Goal: Task Accomplishment & Management: Complete application form

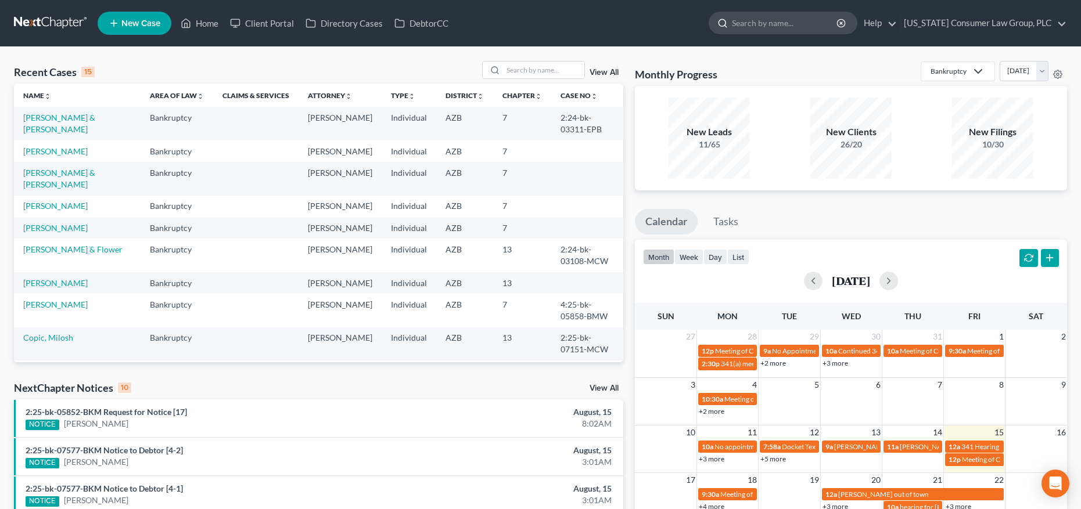
click at [764, 30] on input "search" at bounding box center [785, 22] width 106 height 21
type input "larson"
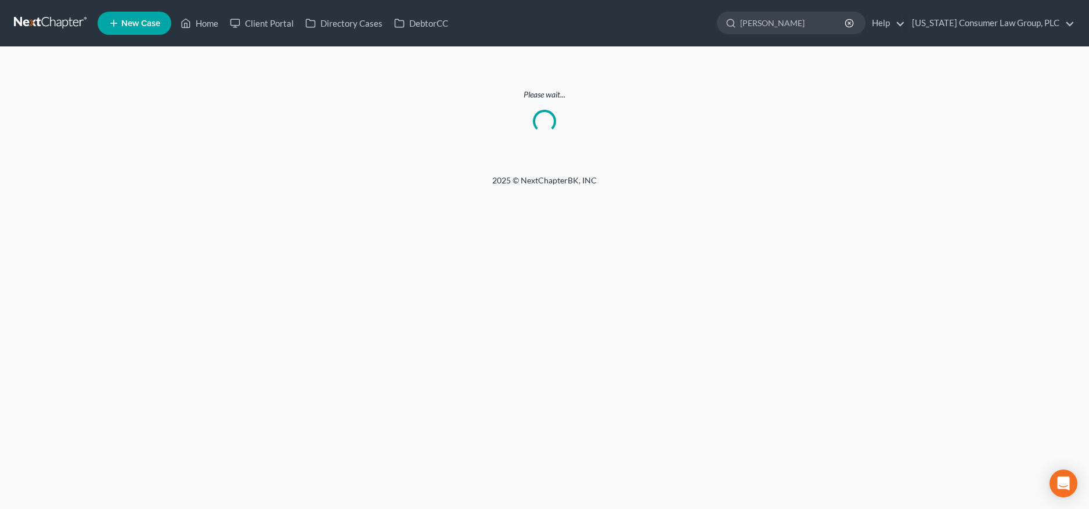
click at [63, 18] on link at bounding box center [51, 23] width 74 height 21
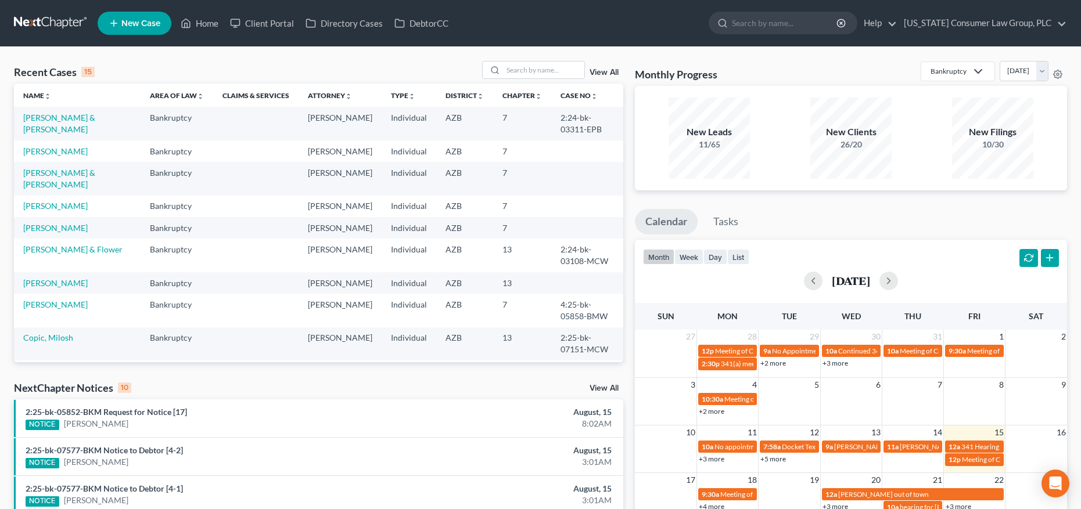
scroll to position [172, 0]
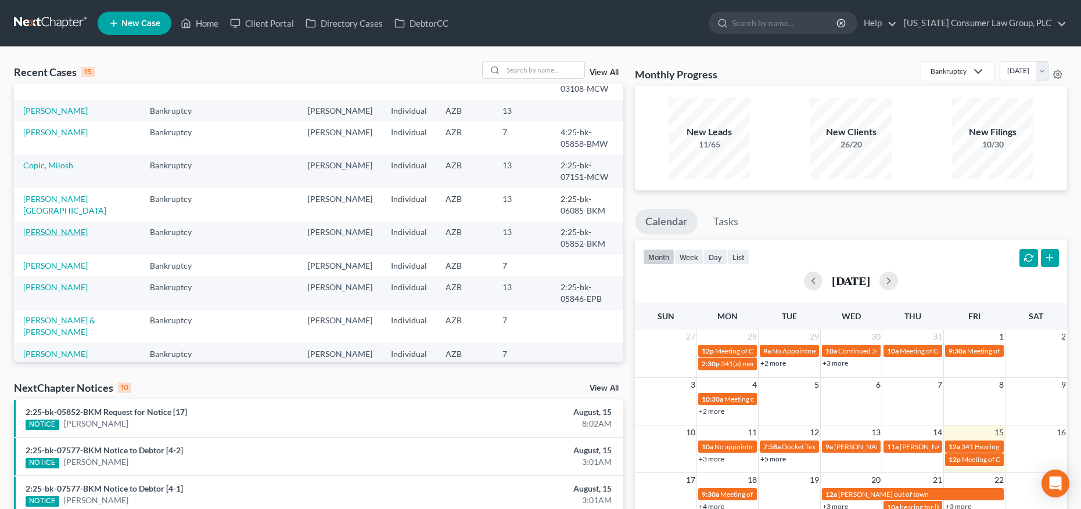
click at [74, 232] on link "[PERSON_NAME]" at bounding box center [55, 232] width 64 height 10
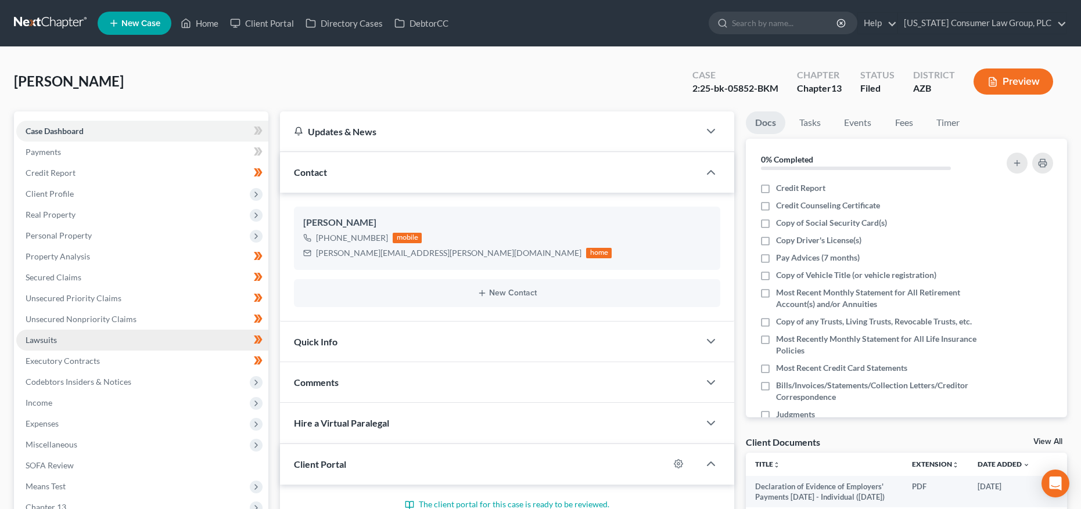
scroll to position [222, 0]
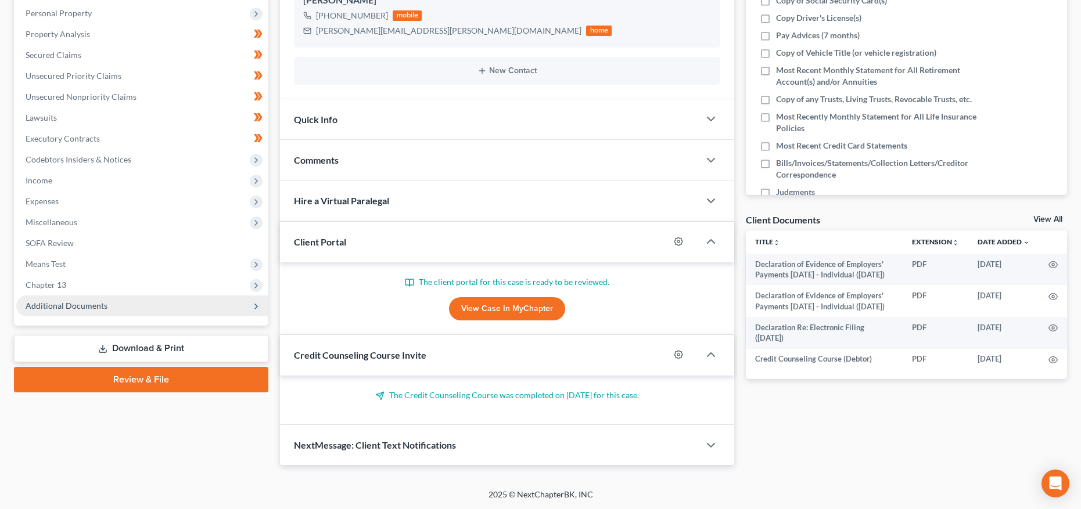
click at [67, 303] on span "Additional Documents" at bounding box center [67, 306] width 82 height 10
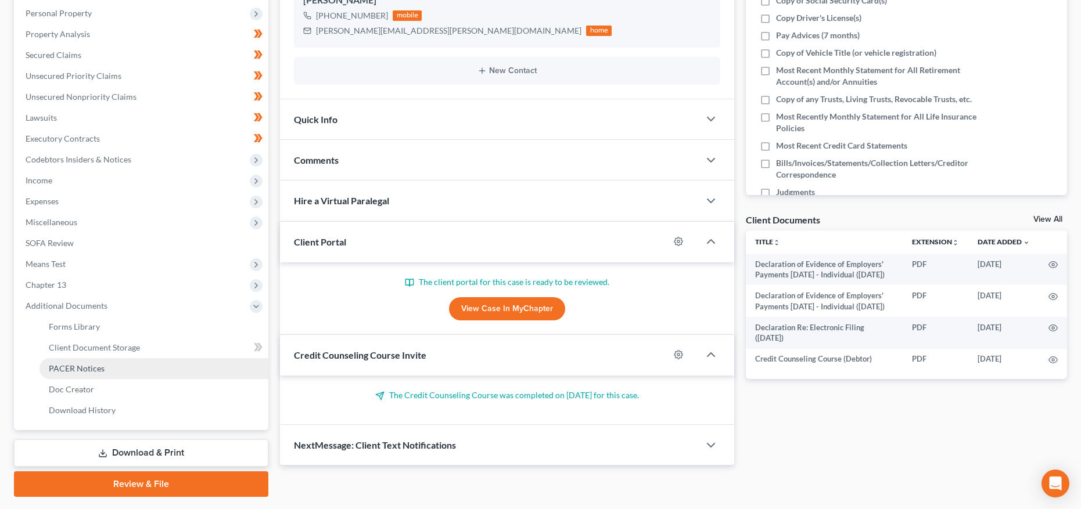
click at [71, 368] on span "PACER Notices" at bounding box center [77, 369] width 56 height 10
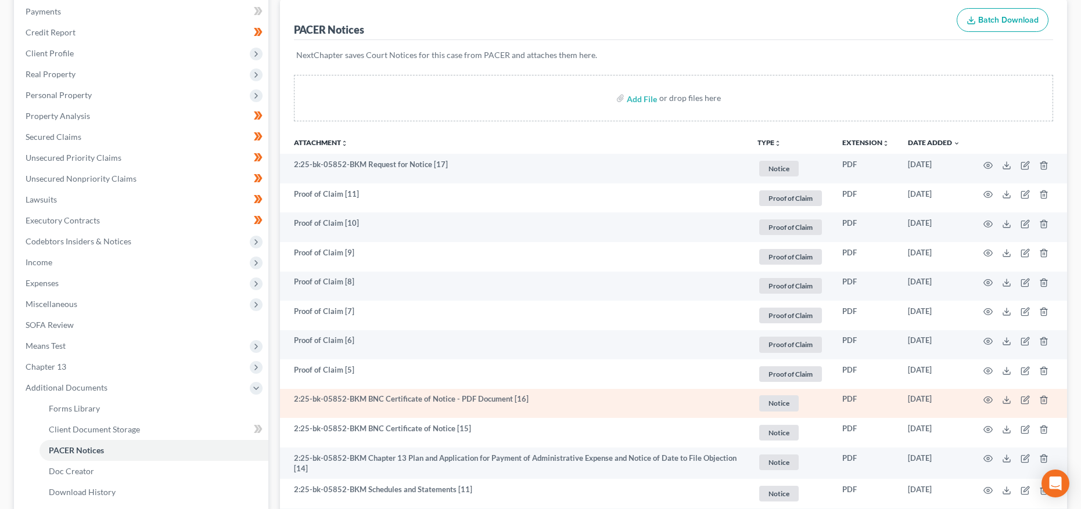
scroll to position [236, 0]
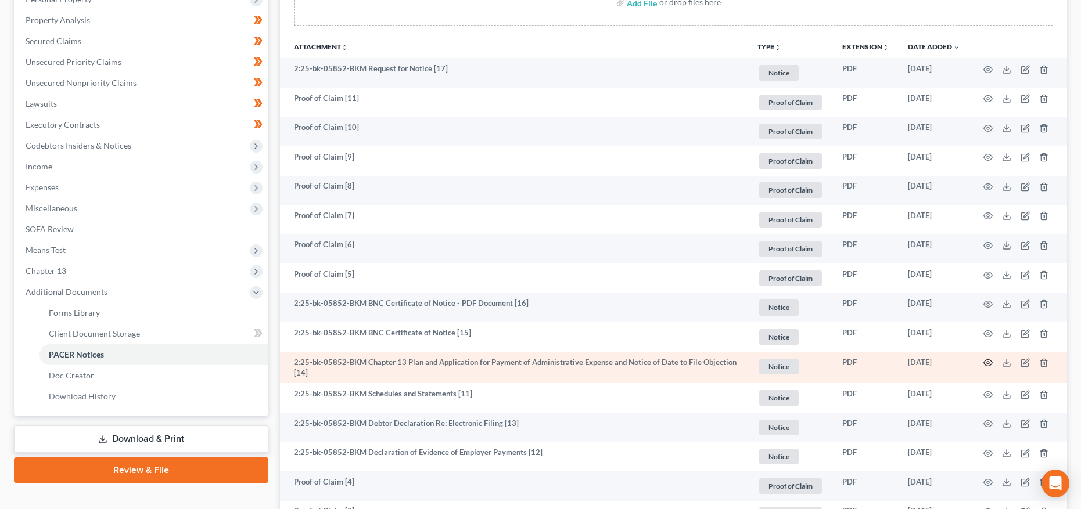
click at [988, 364] on icon "button" at bounding box center [987, 362] width 9 height 9
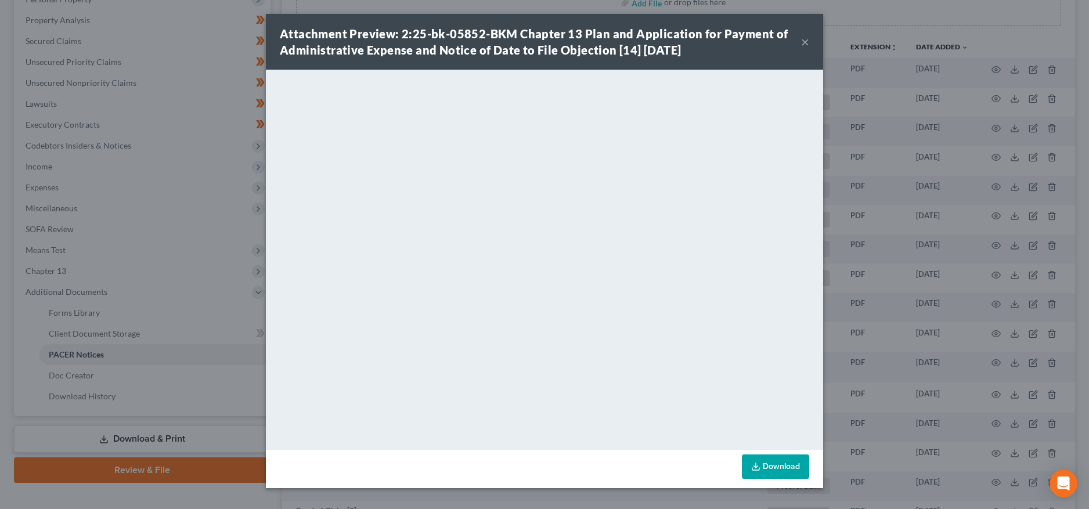
click at [812, 44] on div "Attachment Preview: 2:25-bk-05852-BKM Chapter 13 Plan and Application for Payme…" at bounding box center [544, 42] width 557 height 56
click at [808, 44] on button "×" at bounding box center [805, 42] width 8 height 14
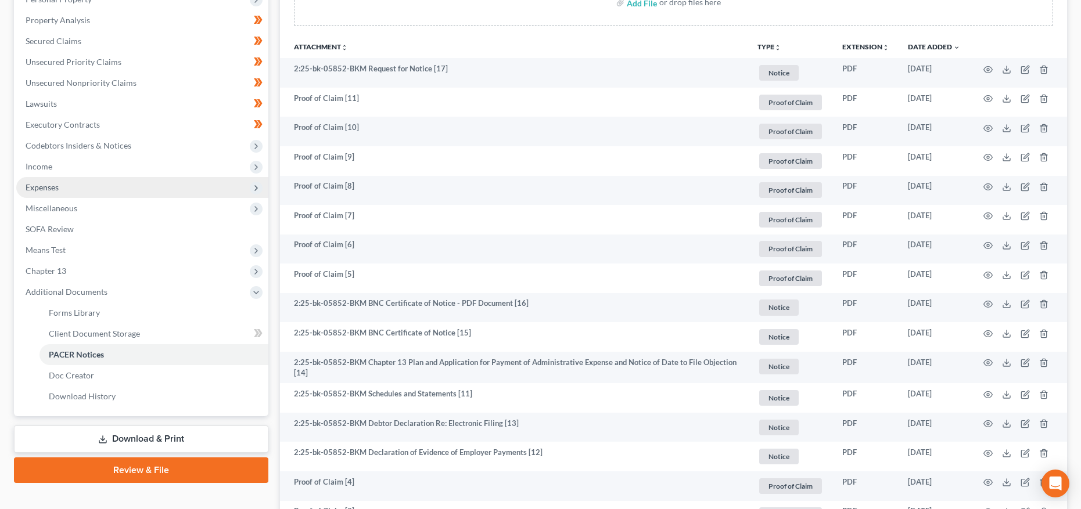
click at [64, 189] on span "Expenses" at bounding box center [142, 187] width 252 height 21
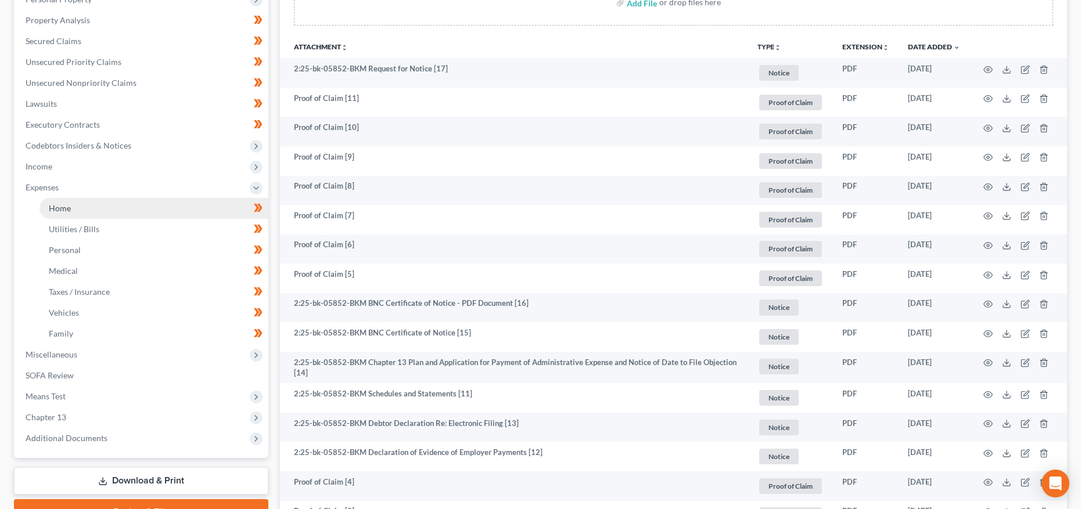
click at [63, 206] on span "Home" at bounding box center [60, 208] width 22 height 10
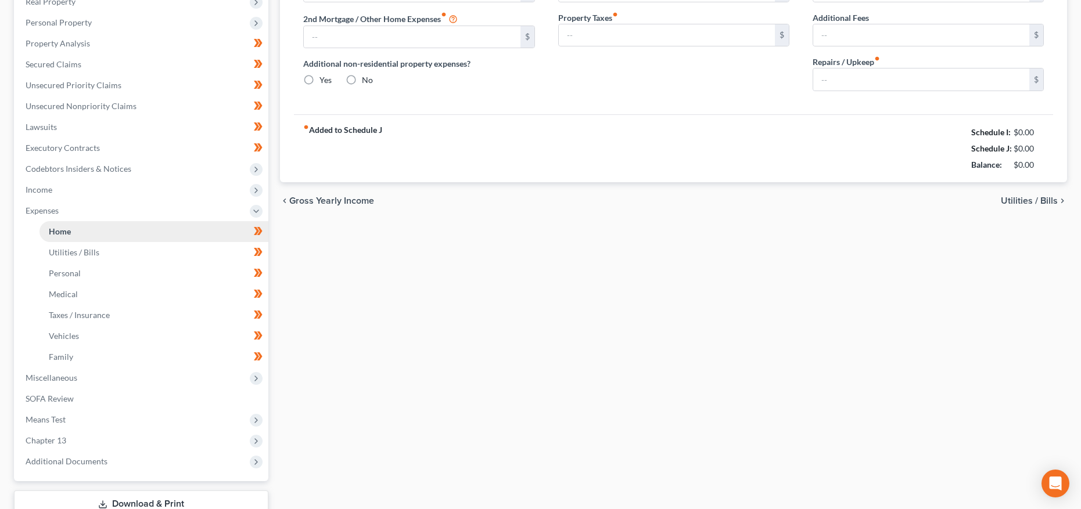
type input "894.00"
type input "0.00"
radio input "true"
type input "0.00"
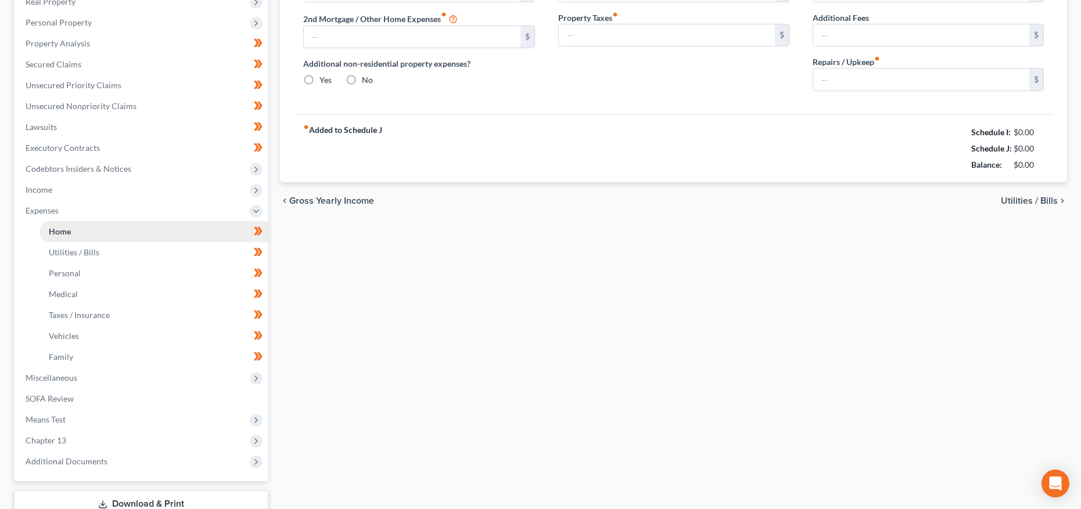
type input "290.00"
type input "175.00"
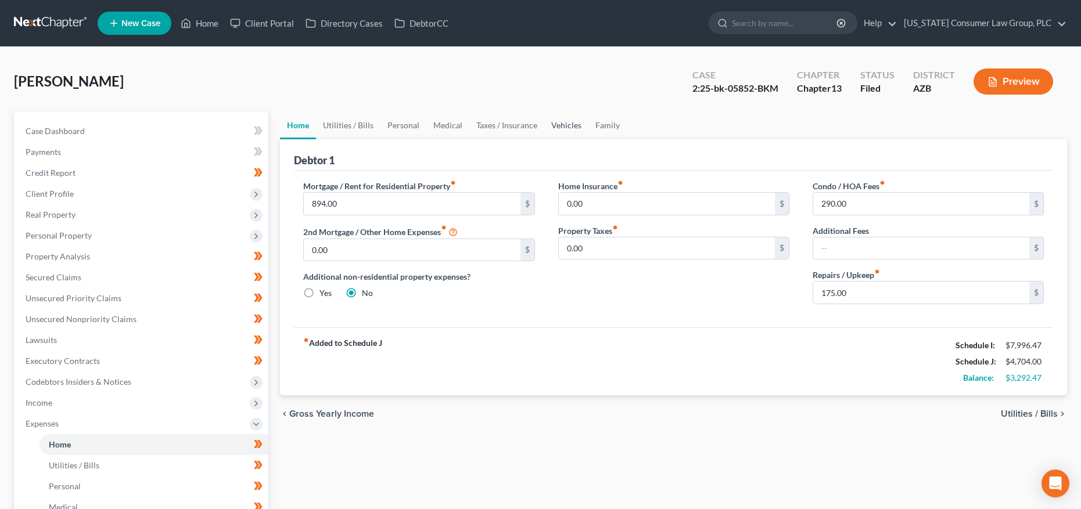
click at [580, 124] on link "Vehicles" at bounding box center [566, 125] width 44 height 28
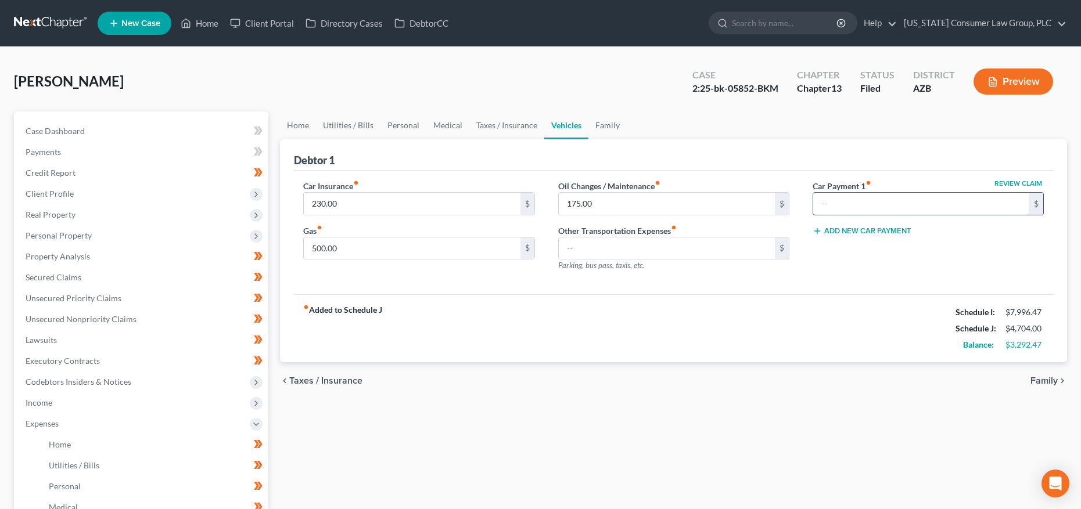
click at [872, 203] on input "text" at bounding box center [921, 204] width 216 height 22
type input "561.29"
click at [53, 196] on span "Client Profile" at bounding box center [50, 194] width 48 height 10
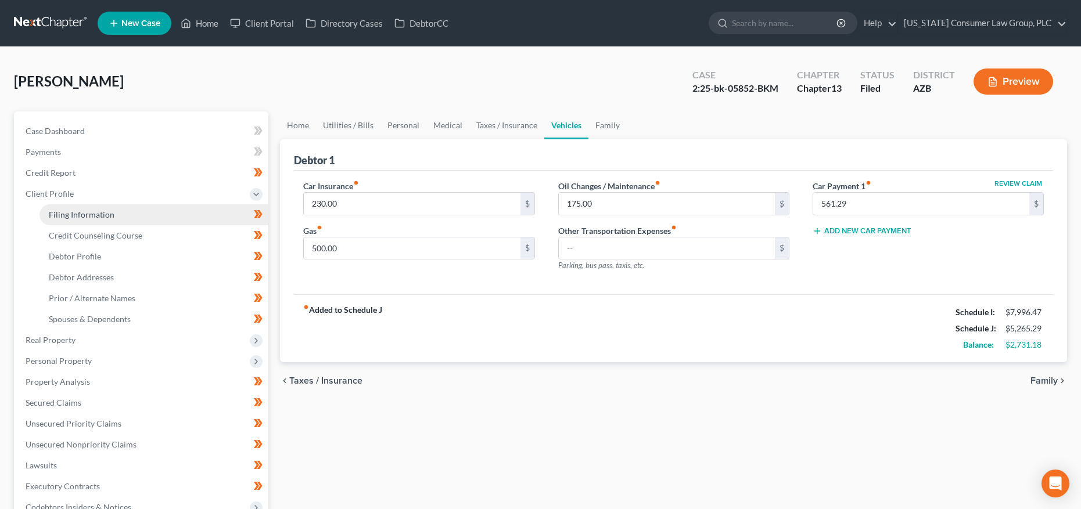
drag, startPoint x: 71, startPoint y: 211, endPoint x: 104, endPoint y: 213, distance: 33.1
click at [71, 211] on span "Filing Information" at bounding box center [82, 215] width 66 height 10
select select "1"
select select "0"
select select "3"
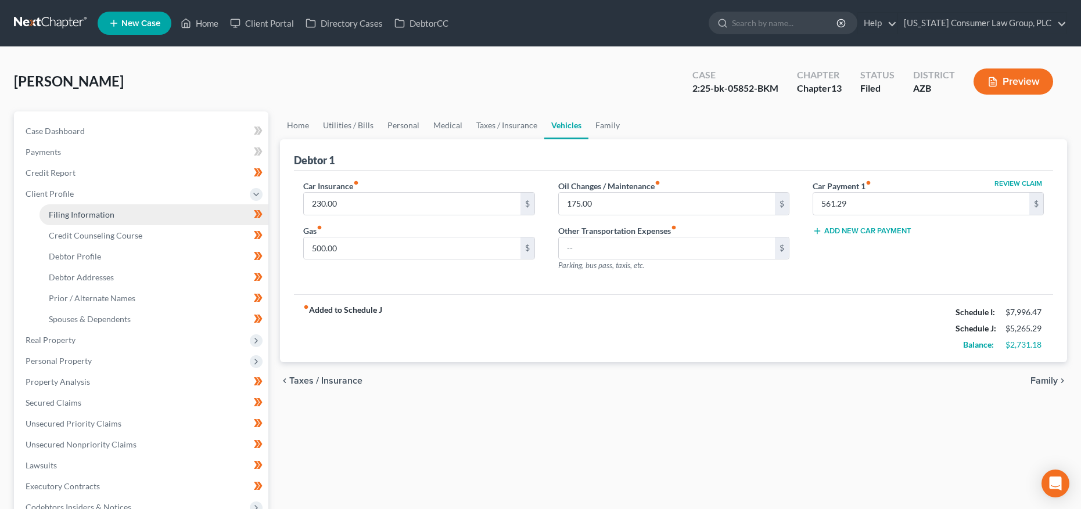
select select "3"
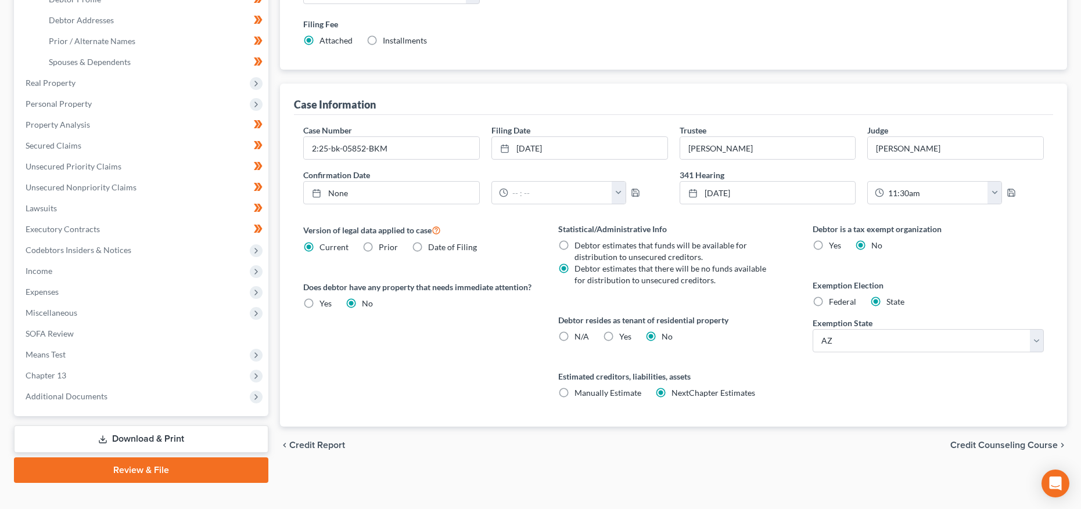
scroll to position [274, 0]
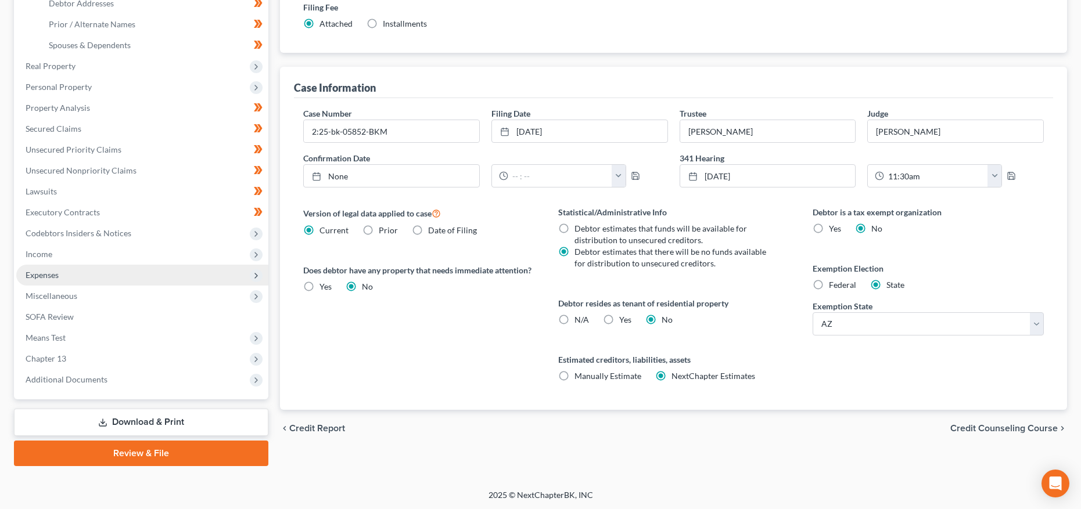
click at [41, 274] on span "Expenses" at bounding box center [42, 275] width 33 height 10
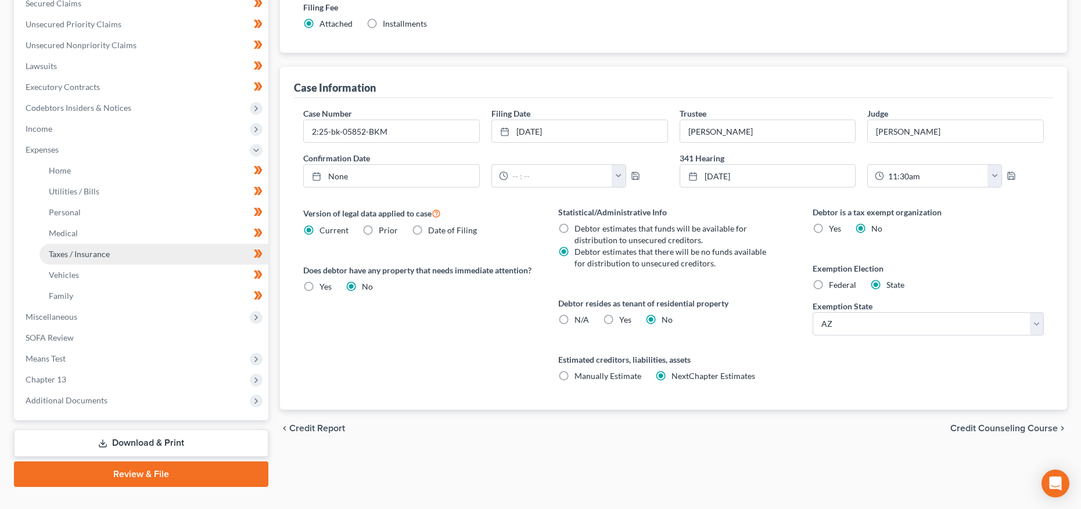
click at [75, 259] on link "Taxes / Insurance" at bounding box center [153, 254] width 229 height 21
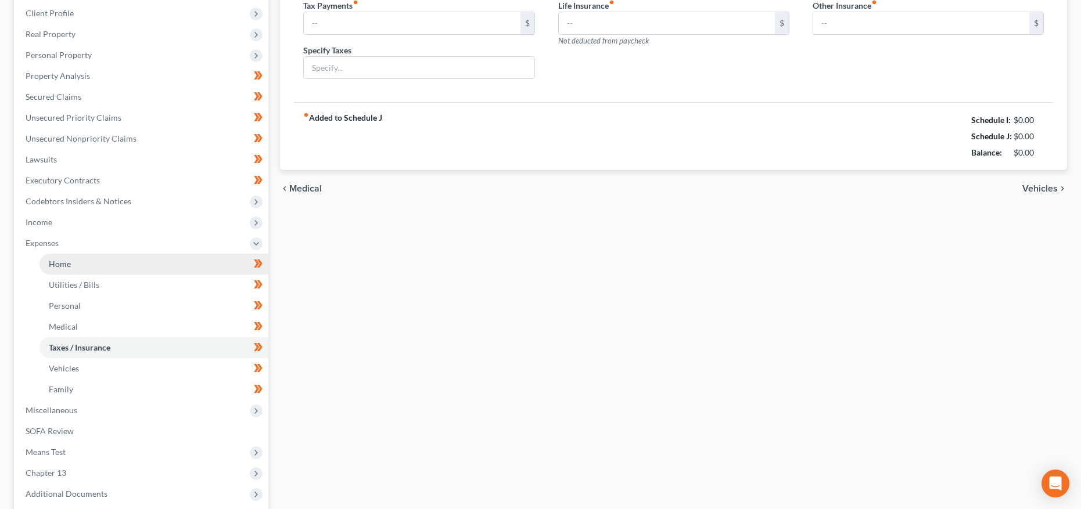
type input "0.00"
type input "210.00"
type input "Business insurance"
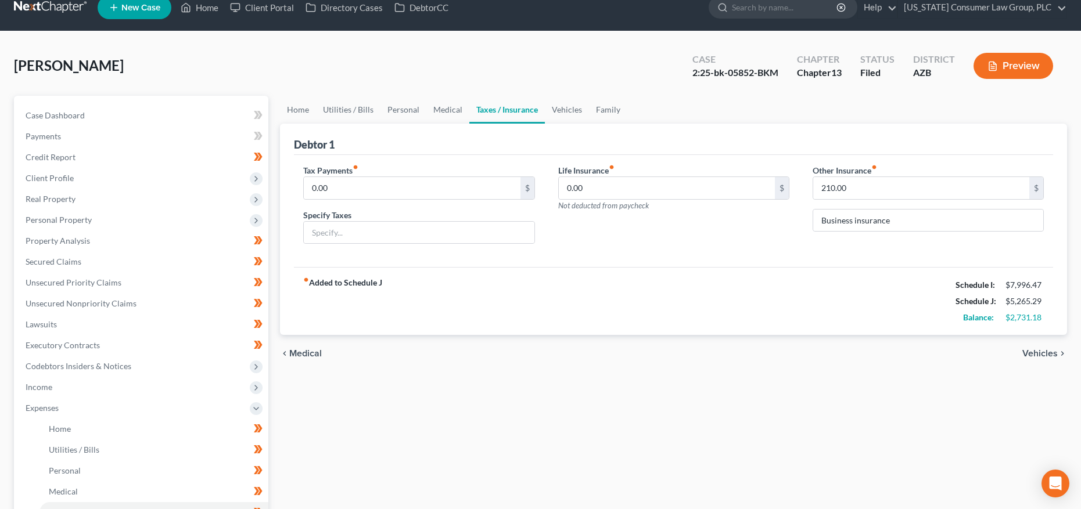
scroll to position [100, 0]
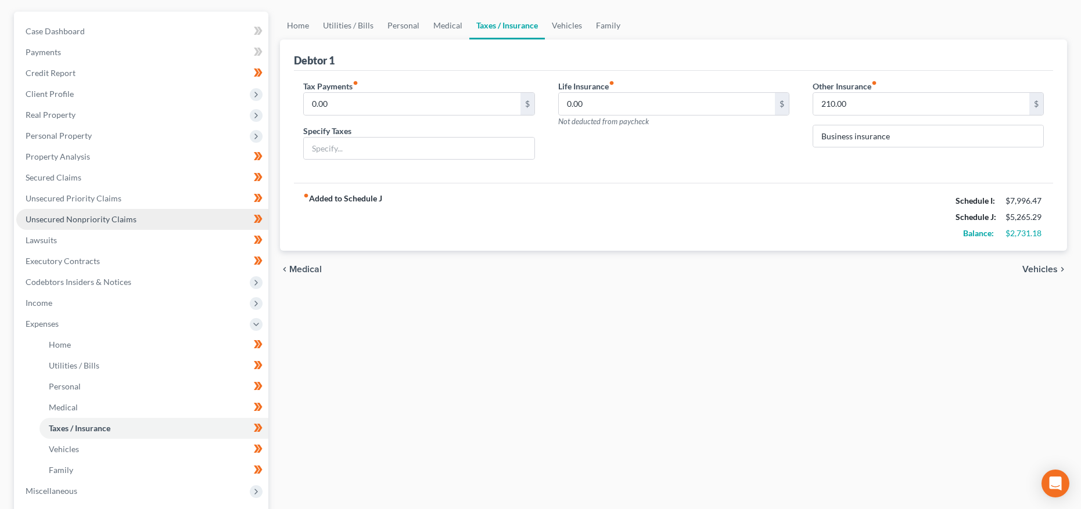
click at [101, 222] on span "Unsecured Nonpriority Claims" at bounding box center [81, 219] width 111 height 10
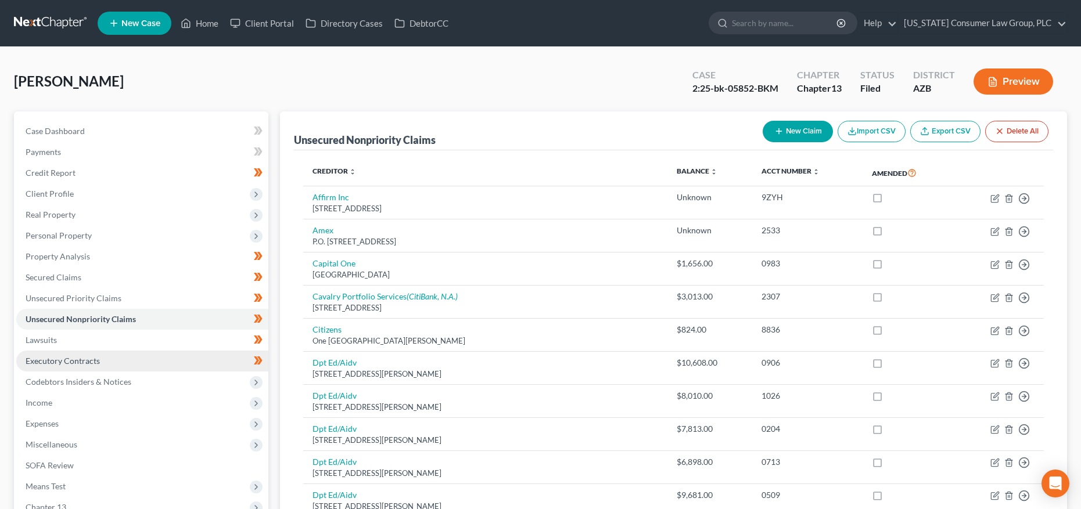
click at [63, 366] on link "Executory Contracts" at bounding box center [142, 361] width 252 height 21
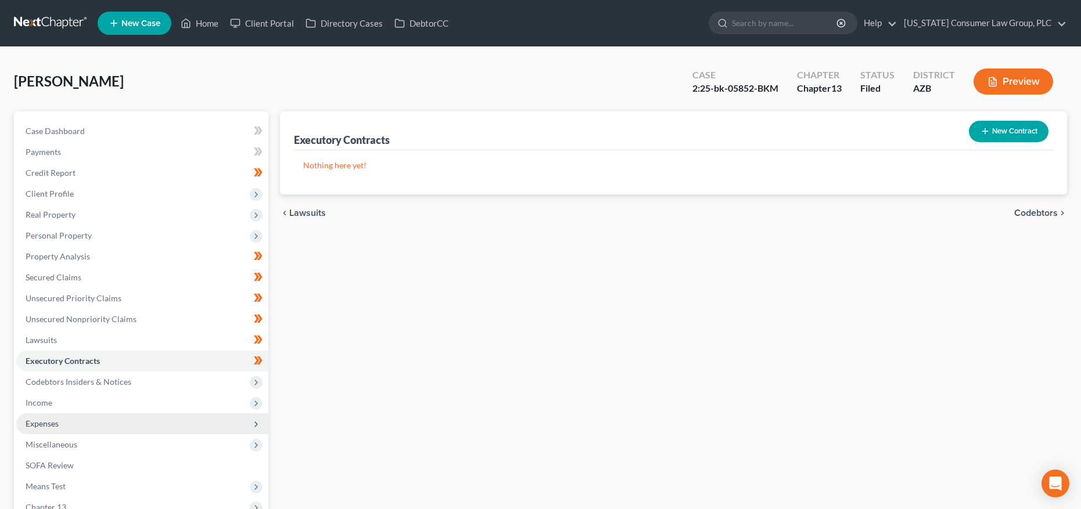
click at [45, 422] on span "Expenses" at bounding box center [42, 424] width 33 height 10
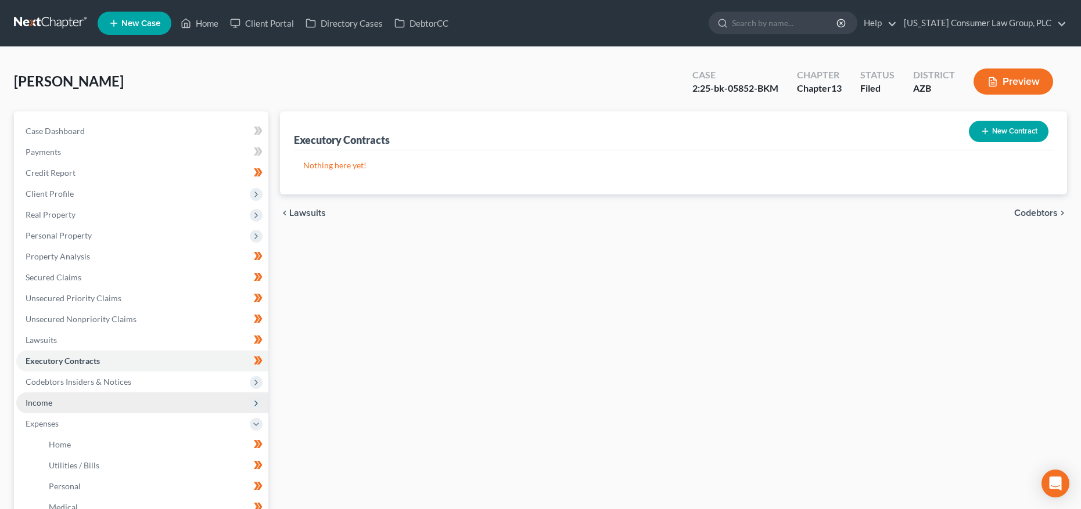
click at [46, 403] on span "Income" at bounding box center [39, 403] width 27 height 10
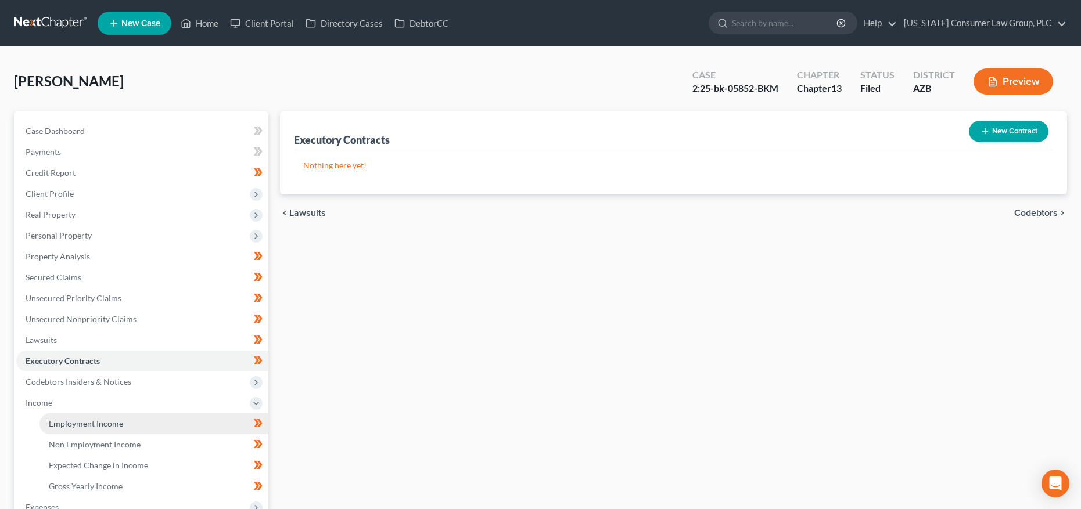
click at [96, 420] on span "Employment Income" at bounding box center [86, 424] width 74 height 10
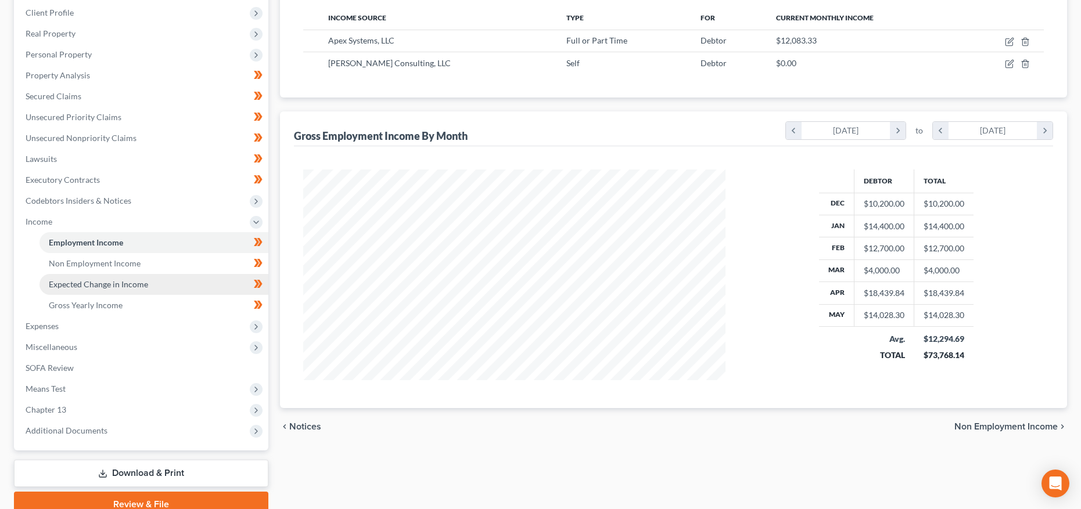
scroll to position [197, 0]
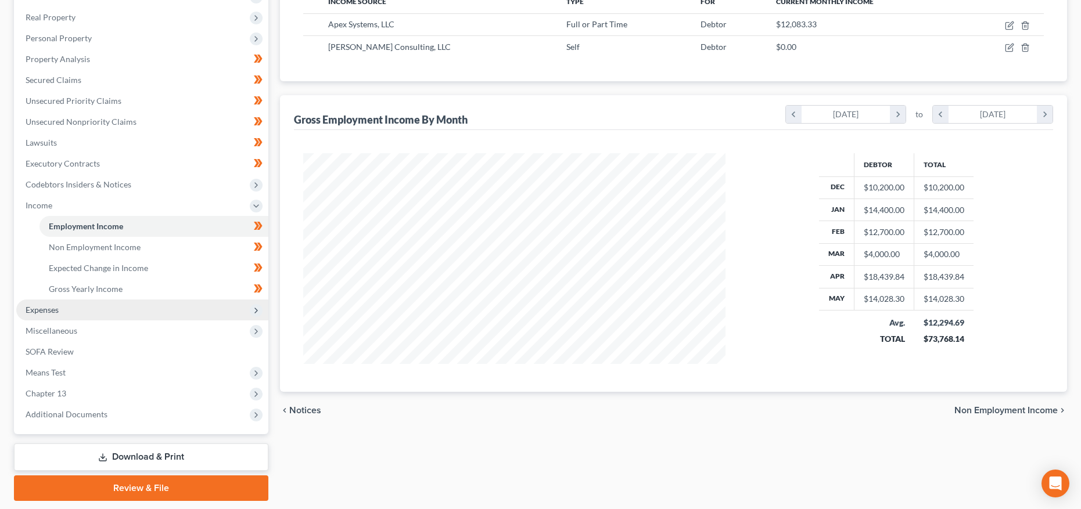
click at [60, 308] on span "Expenses" at bounding box center [142, 310] width 252 height 21
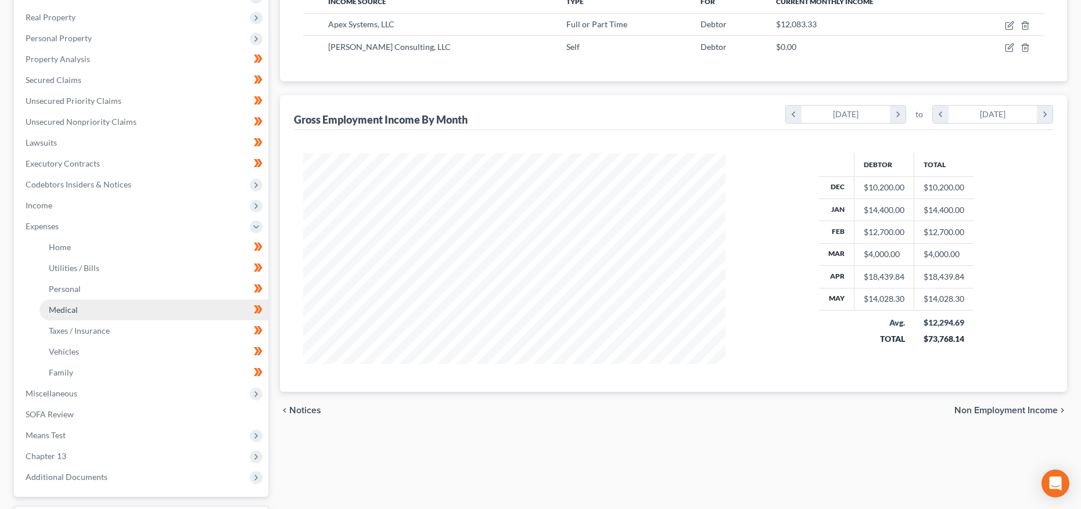
click at [66, 312] on span "Medical" at bounding box center [63, 310] width 29 height 10
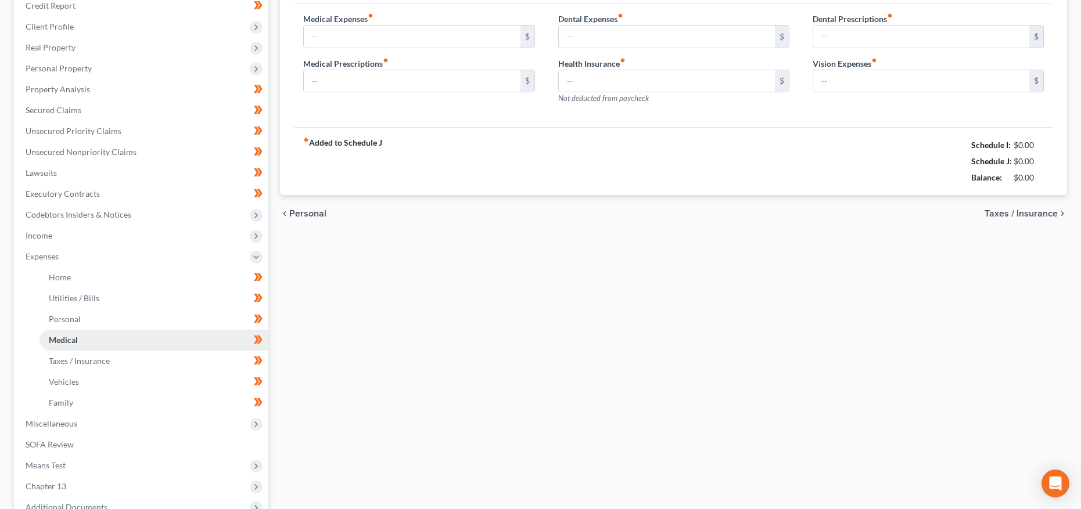
type input "75.00"
type input "150.00"
type input "166.00"
type input "0.00"
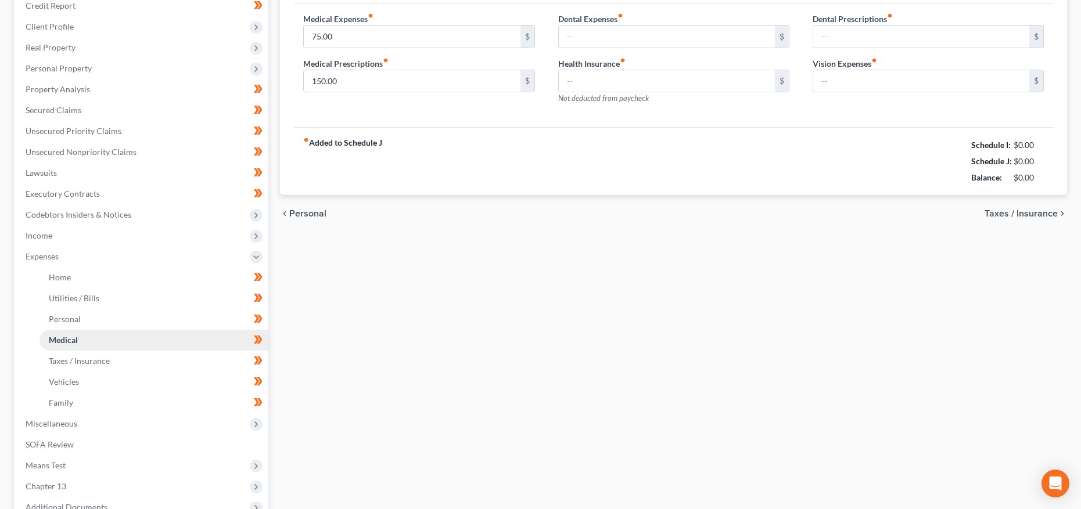
type input "166.00"
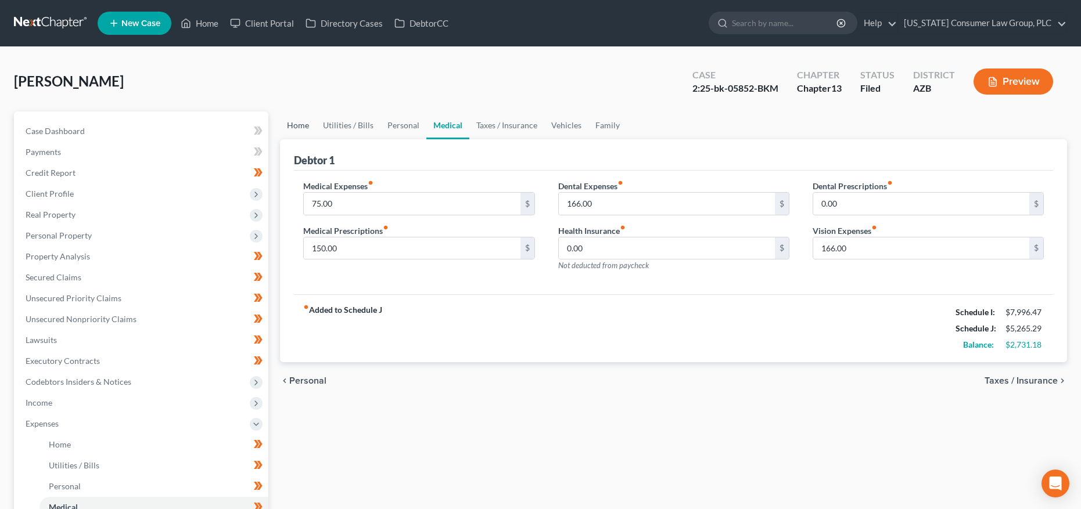
click at [286, 124] on link "Home" at bounding box center [298, 125] width 36 height 28
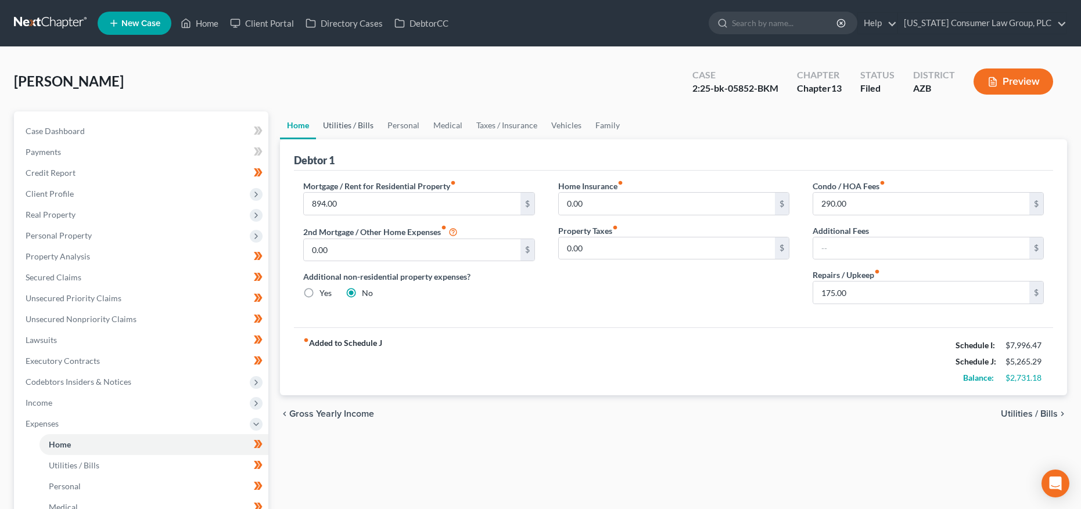
click at [328, 125] on link "Utilities / Bills" at bounding box center [348, 125] width 64 height 28
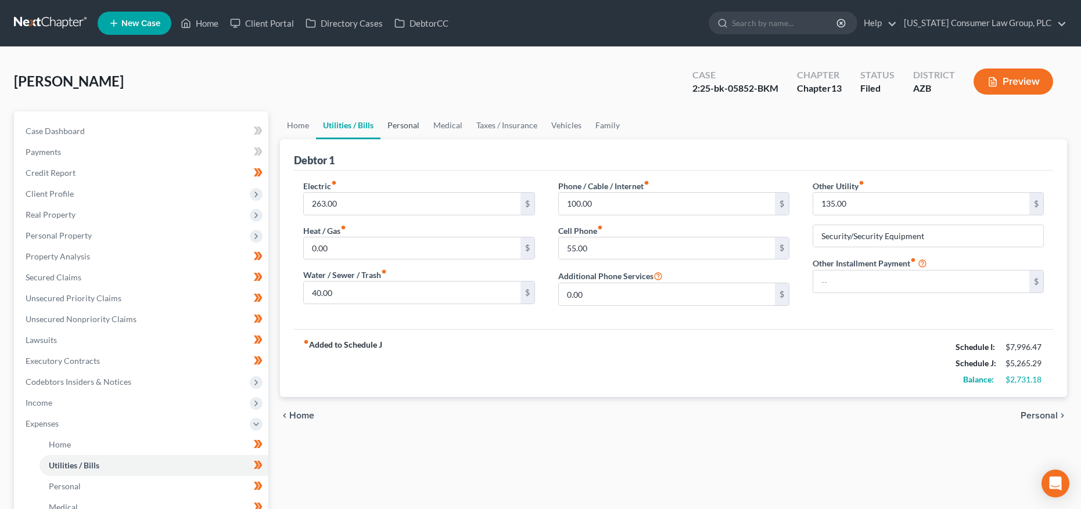
click at [395, 126] on link "Personal" at bounding box center [403, 125] width 46 height 28
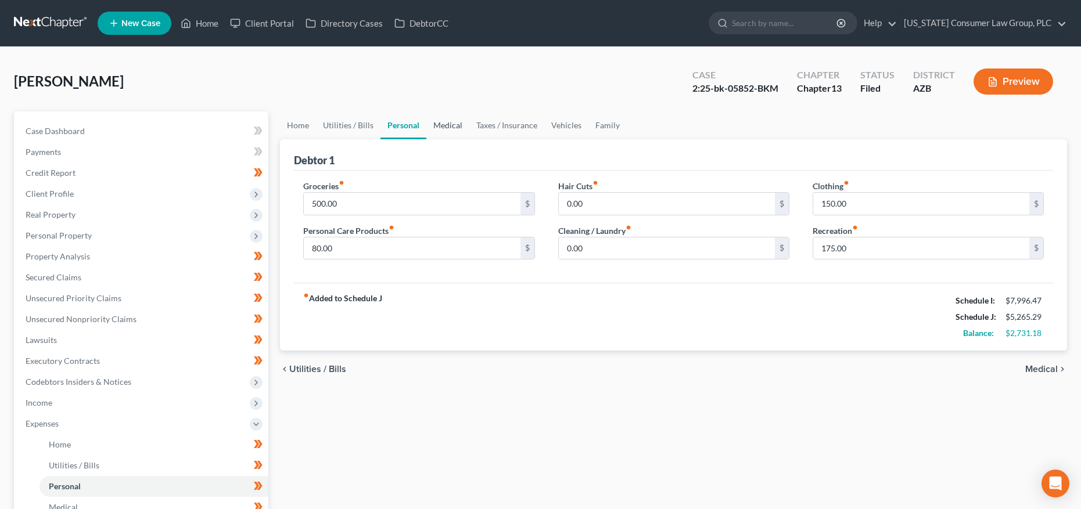
click at [450, 126] on link "Medical" at bounding box center [447, 125] width 43 height 28
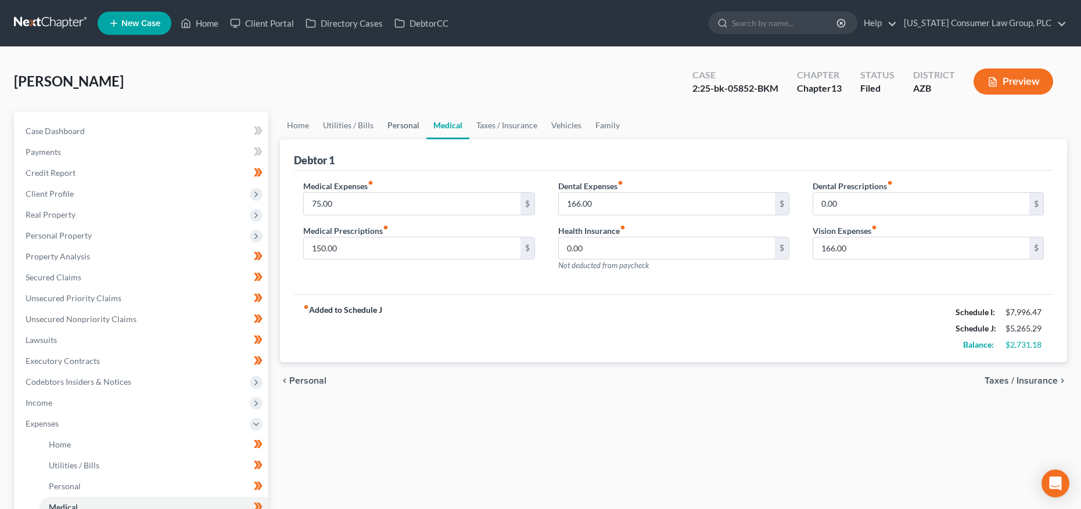
click at [394, 127] on link "Personal" at bounding box center [403, 125] width 46 height 28
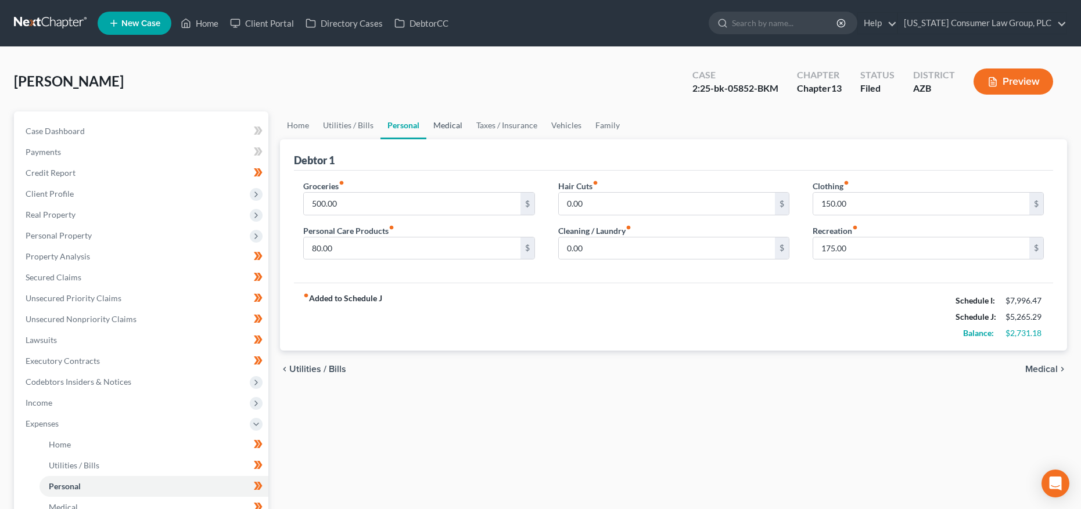
click at [434, 125] on link "Medical" at bounding box center [447, 125] width 43 height 28
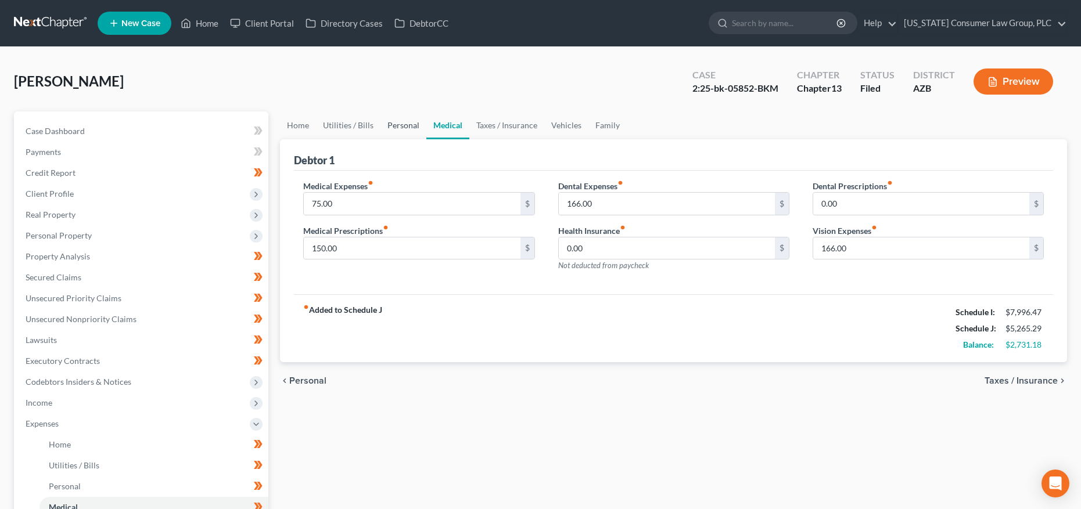
click at [406, 126] on link "Personal" at bounding box center [403, 125] width 46 height 28
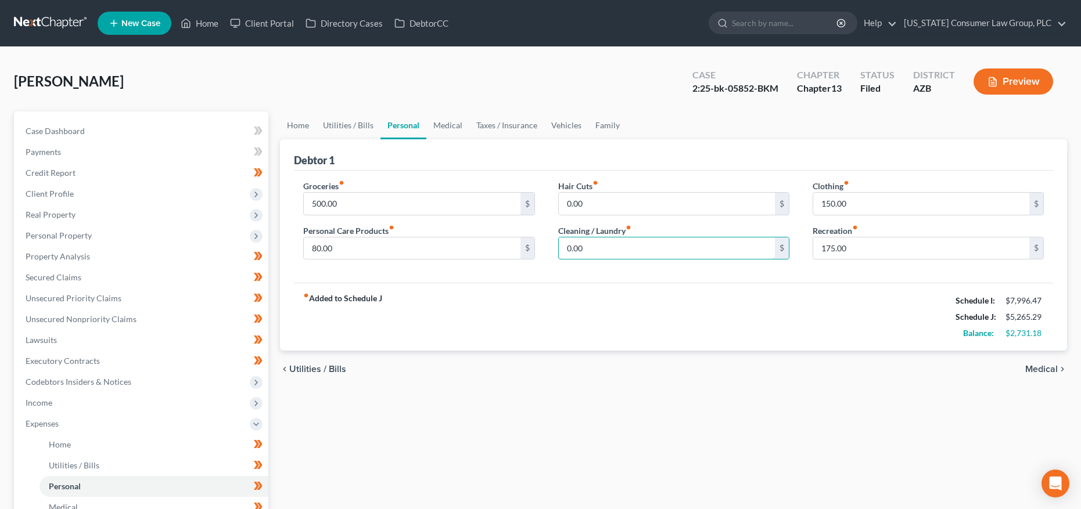
drag, startPoint x: 578, startPoint y: 242, endPoint x: 538, endPoint y: 238, distance: 39.7
click at [538, 238] on div "Groceries fiber_manual_record 500.00 $ Personal Care Products fiber_manual_reco…" at bounding box center [674, 224] width 764 height 89
drag, startPoint x: 610, startPoint y: 246, endPoint x: 557, endPoint y: 243, distance: 52.9
click at [558, 243] on div "0.00 $" at bounding box center [673, 248] width 231 height 23
type input "30"
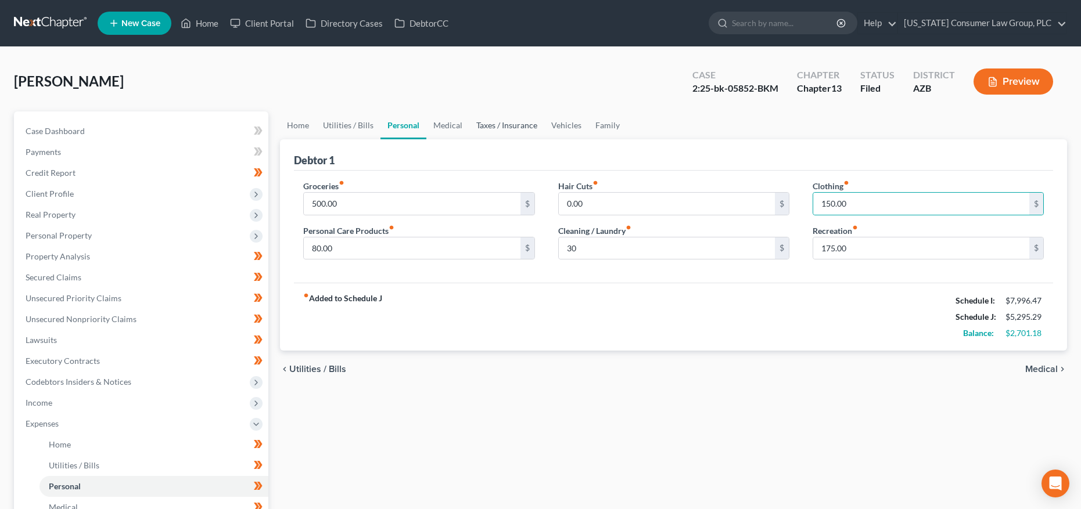
click at [496, 118] on link "Taxes / Insurance" at bounding box center [506, 125] width 75 height 28
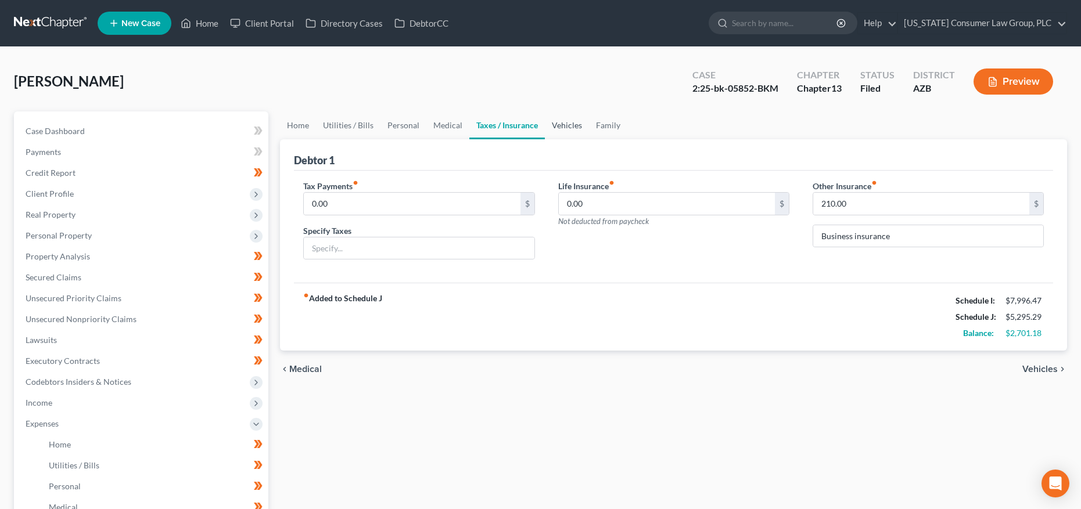
click at [549, 124] on link "Vehicles" at bounding box center [567, 125] width 44 height 28
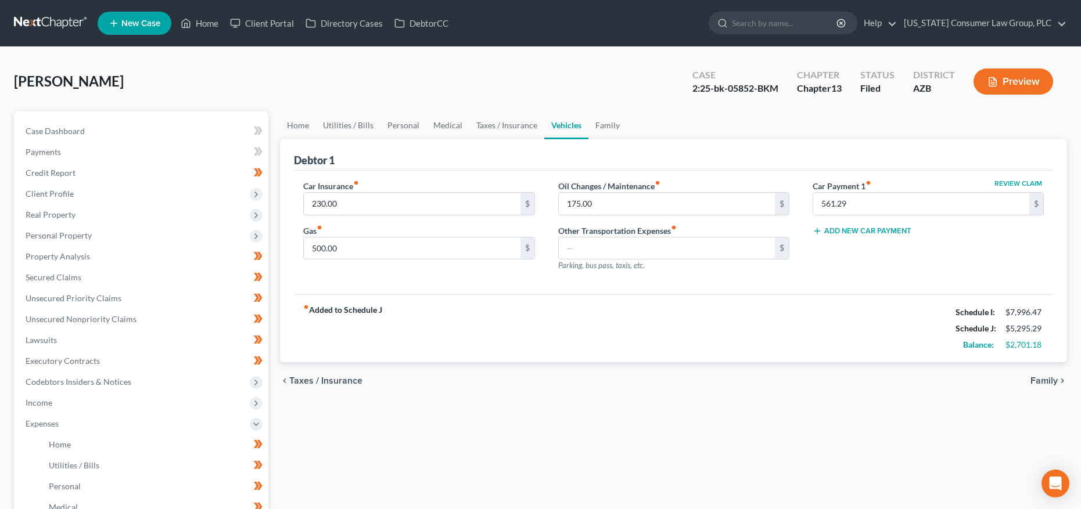
click at [578, 123] on link "Vehicles" at bounding box center [566, 125] width 44 height 28
click at [609, 125] on link "Family" at bounding box center [607, 125] width 38 height 28
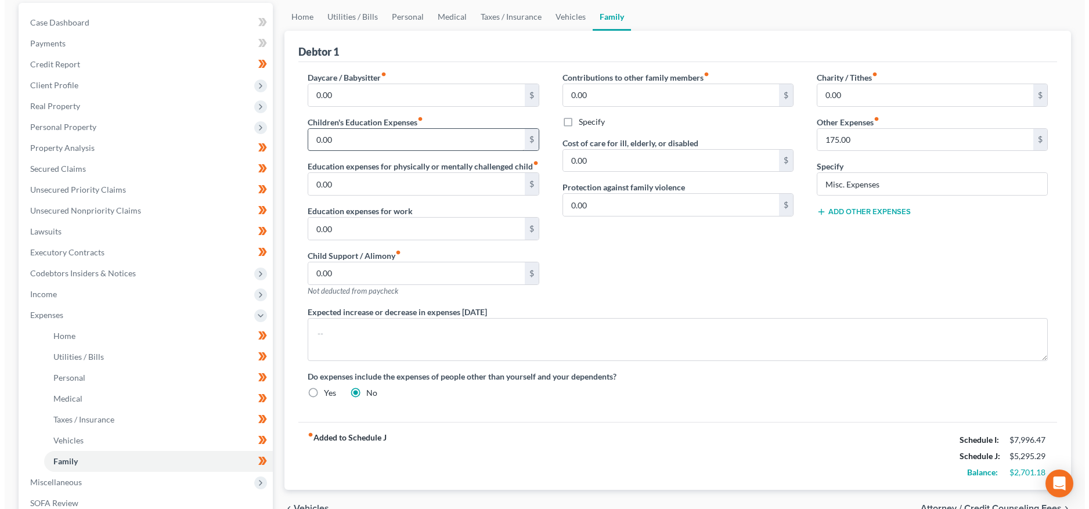
scroll to position [258, 0]
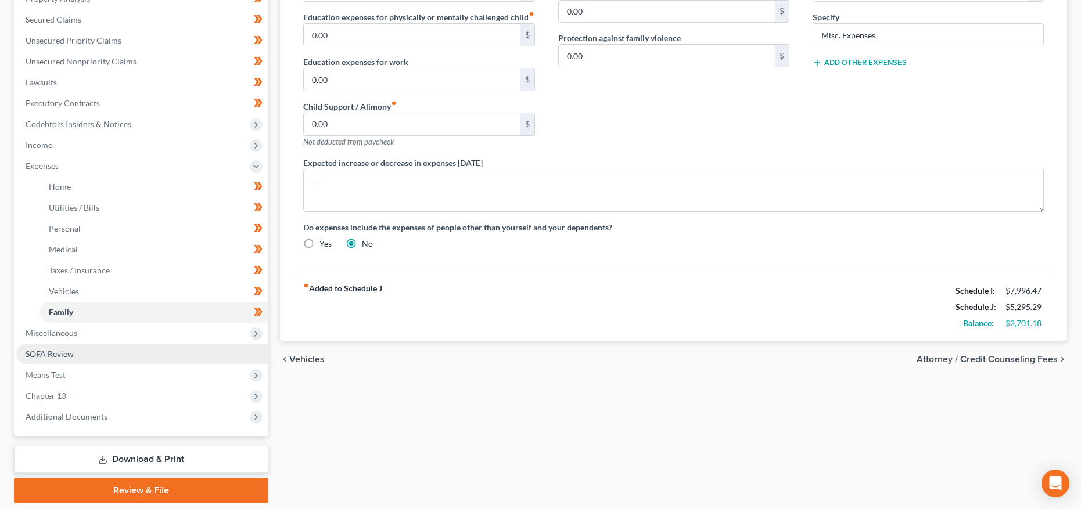
click at [75, 358] on link "SOFA Review" at bounding box center [142, 354] width 252 height 21
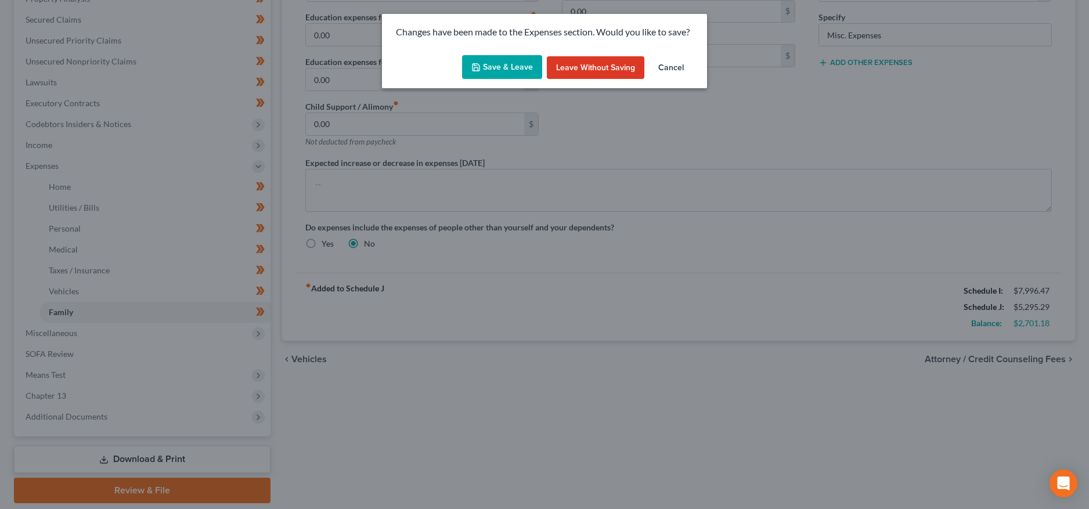
click at [494, 69] on button "Save & Leave" at bounding box center [502, 67] width 80 height 24
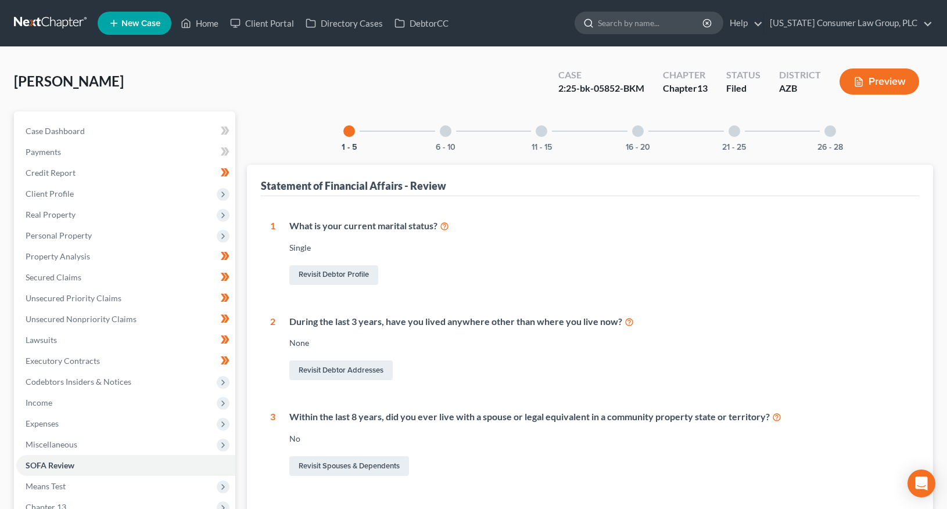
click at [681, 27] on input "search" at bounding box center [651, 22] width 106 height 21
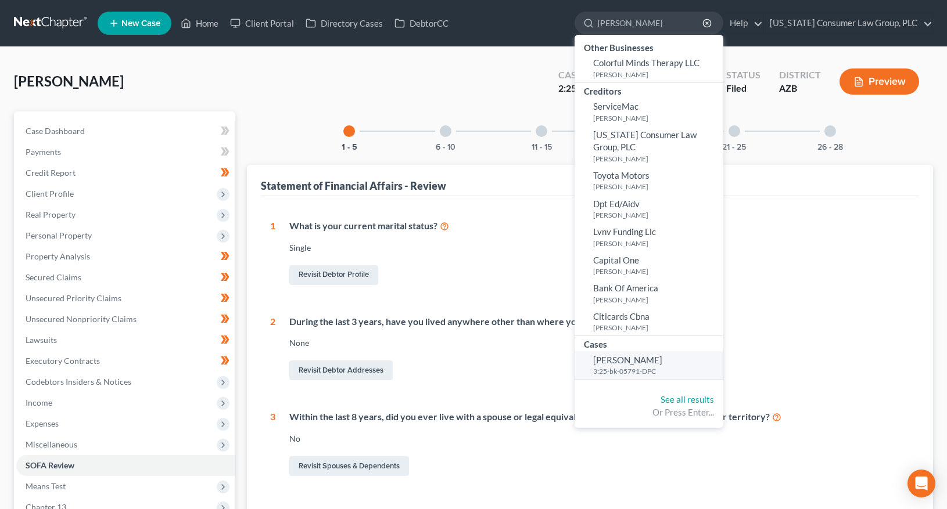
type input "kerbow"
click at [634, 362] on span "Kerbow, Christina" at bounding box center [627, 360] width 69 height 10
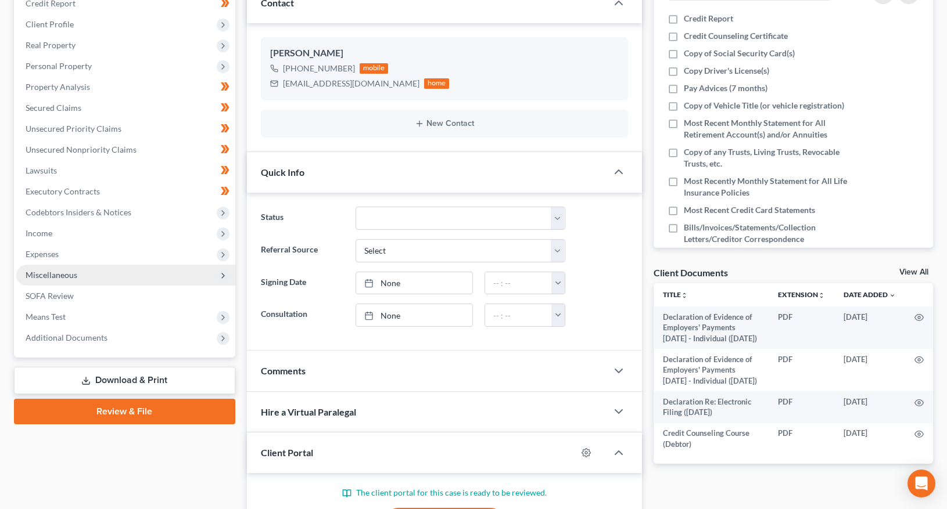
scroll to position [213, 0]
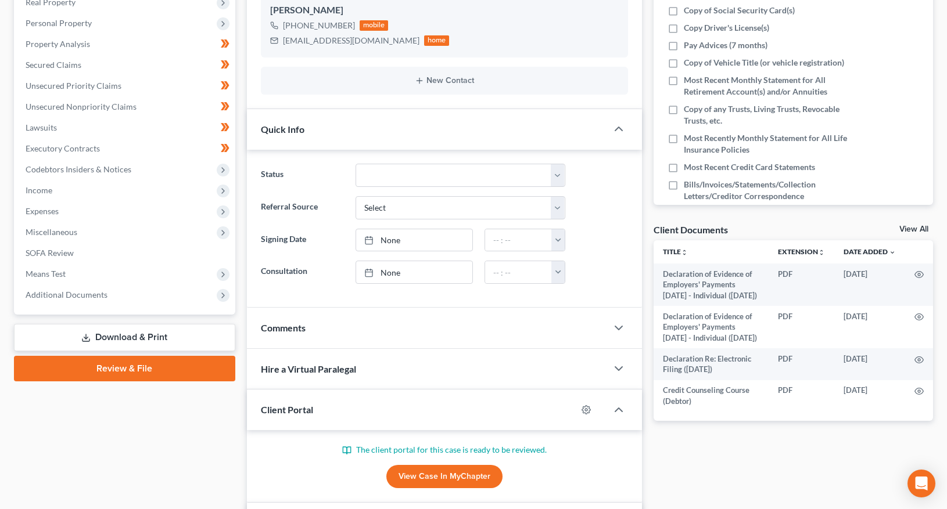
drag, startPoint x: 63, startPoint y: 292, endPoint x: 63, endPoint y: 310, distance: 17.4
click at [63, 292] on span "Additional Documents" at bounding box center [67, 295] width 82 height 10
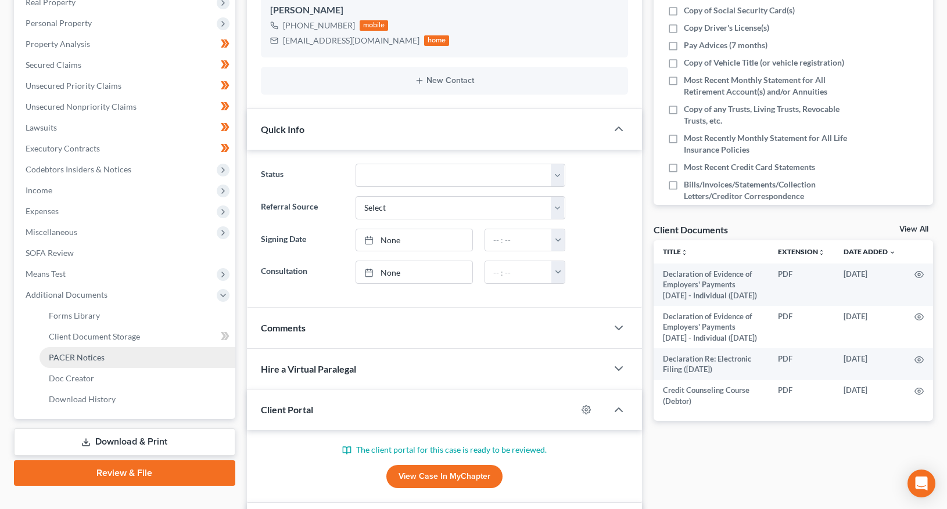
click at [59, 359] on span "PACER Notices" at bounding box center [77, 357] width 56 height 10
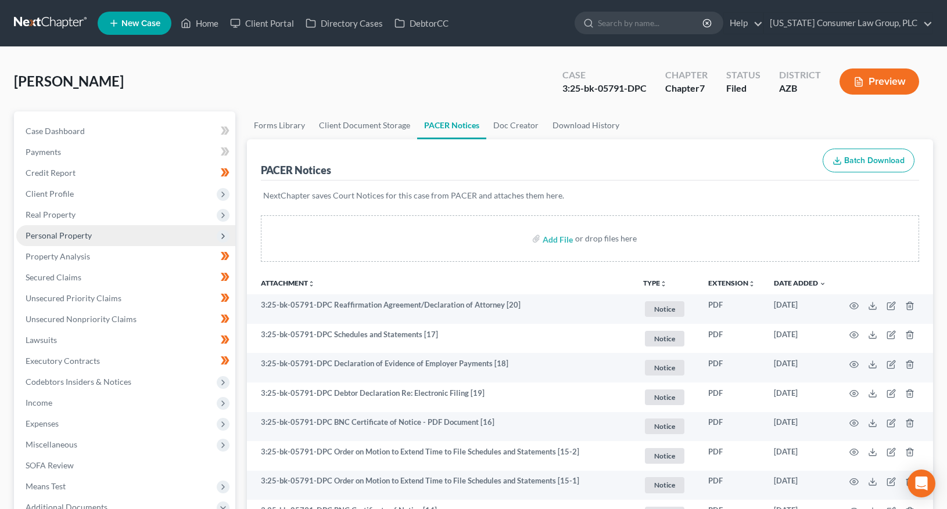
click at [92, 243] on span "Personal Property" at bounding box center [125, 235] width 219 height 21
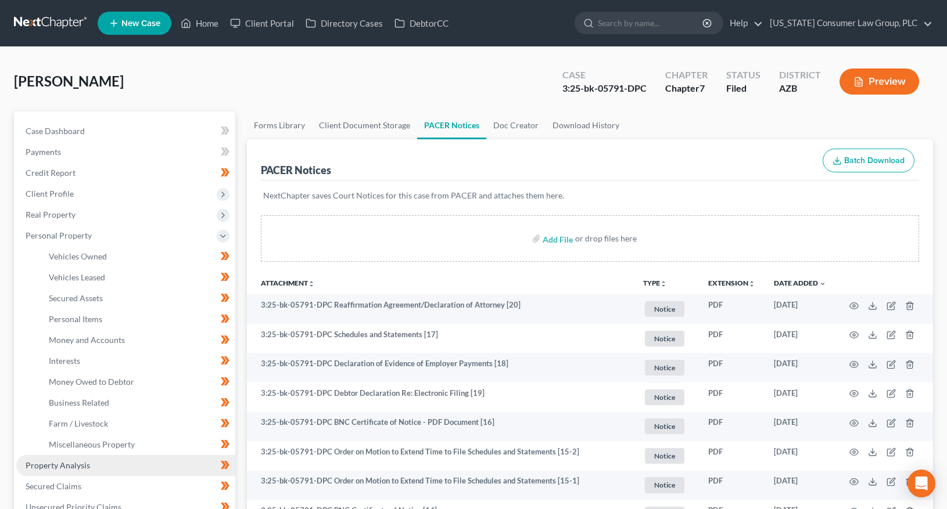
click at [85, 464] on span "Property Analysis" at bounding box center [58, 465] width 64 height 10
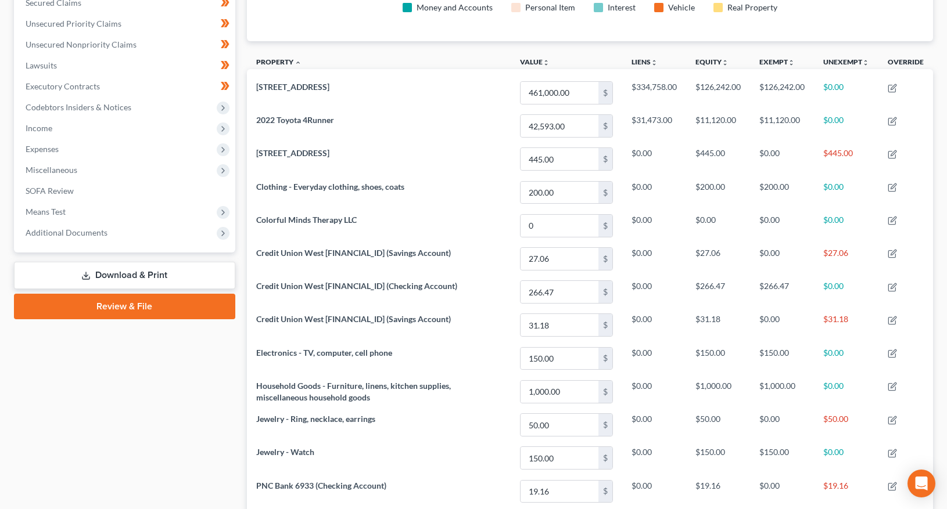
scroll to position [77, 0]
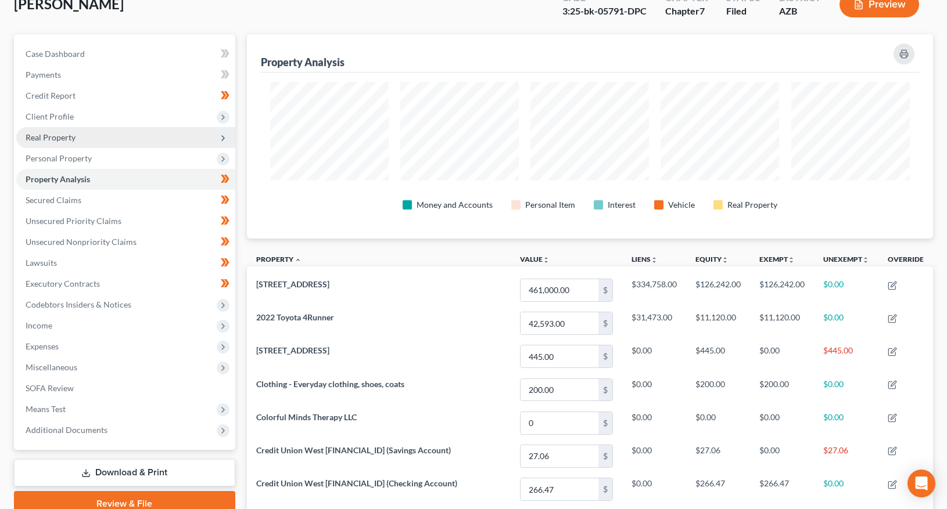
click at [71, 136] on span "Real Property" at bounding box center [51, 137] width 50 height 10
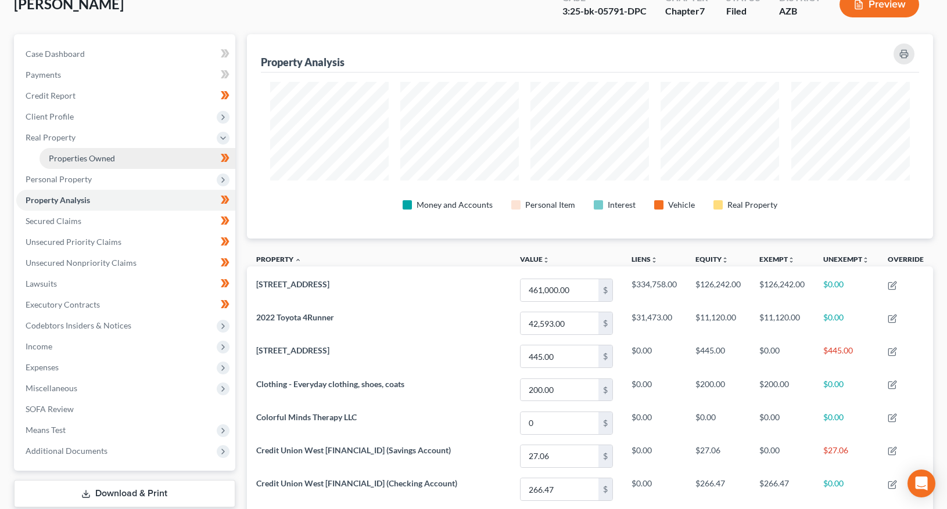
drag, startPoint x: 71, startPoint y: 160, endPoint x: 89, endPoint y: 163, distance: 18.2
click at [71, 160] on span "Properties Owned" at bounding box center [82, 158] width 66 height 10
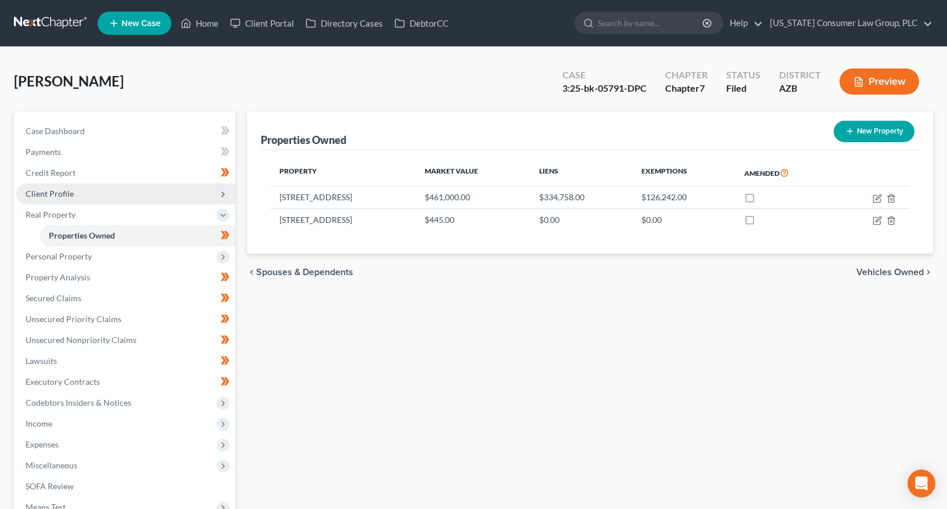
click at [58, 198] on span "Client Profile" at bounding box center [125, 193] width 219 height 21
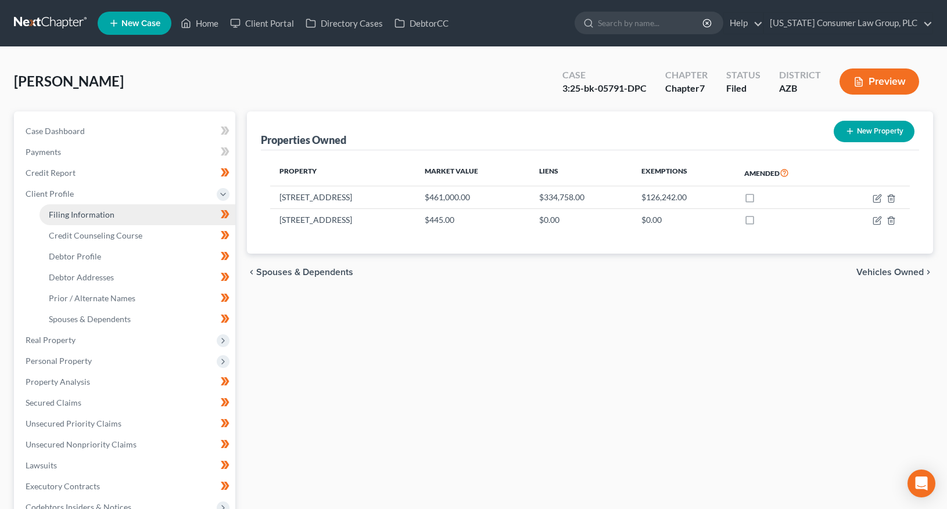
click at [60, 212] on span "Filing Information" at bounding box center [82, 215] width 66 height 10
select select "1"
select select "0"
select select "4"
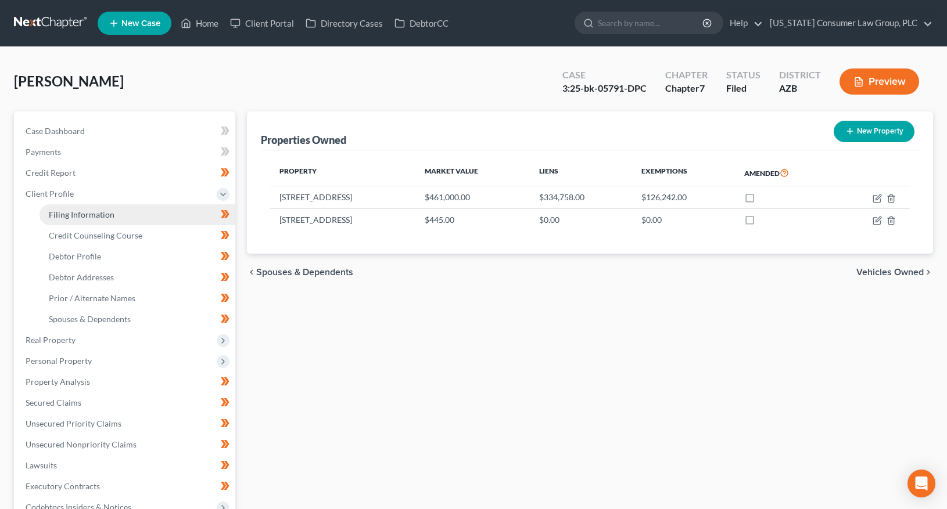
select select "0"
select select "3"
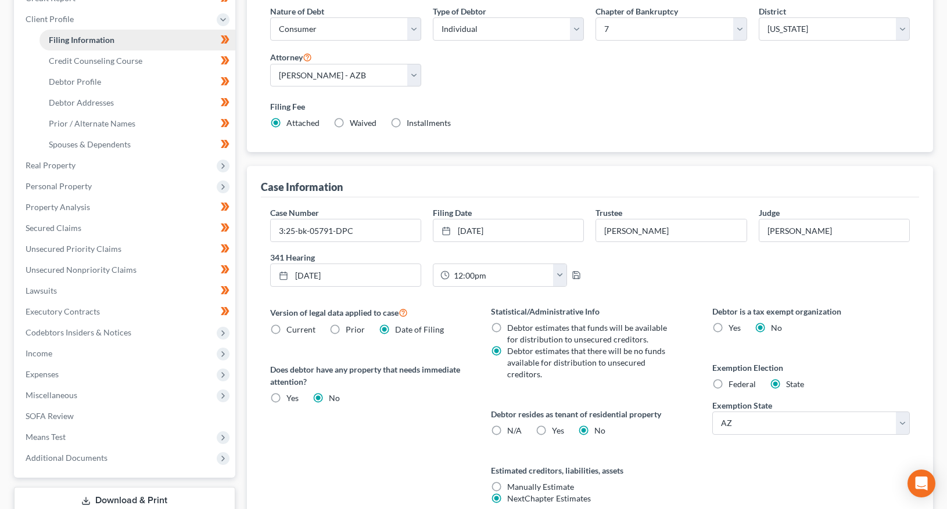
scroll to position [217, 0]
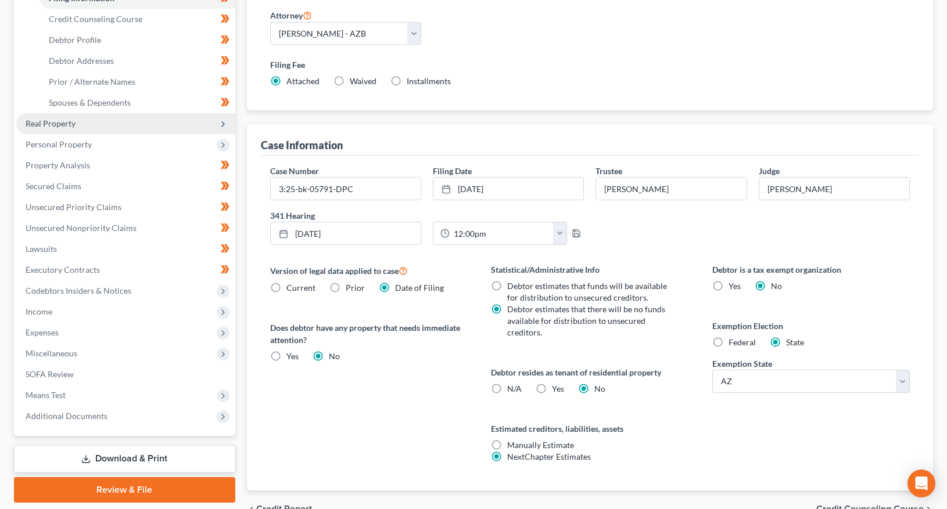
click at [62, 128] on span "Real Property" at bounding box center [125, 123] width 219 height 21
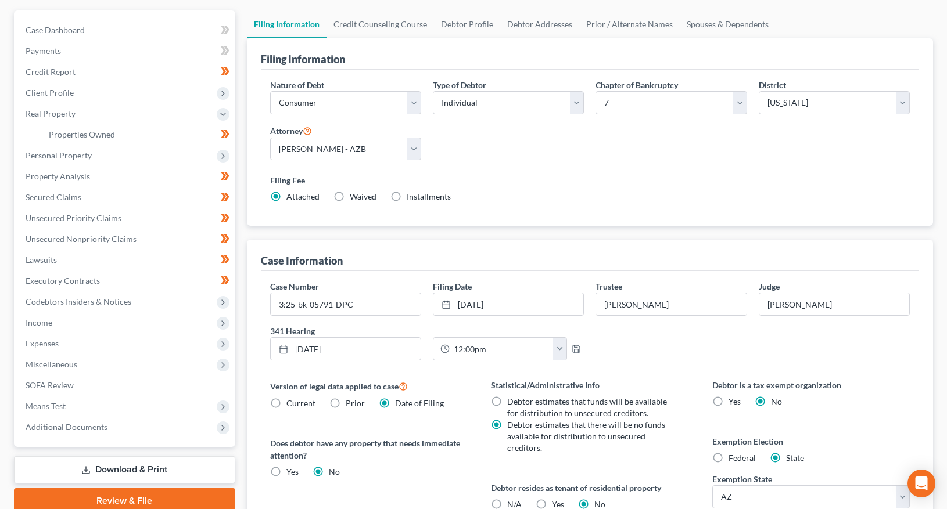
scroll to position [0, 0]
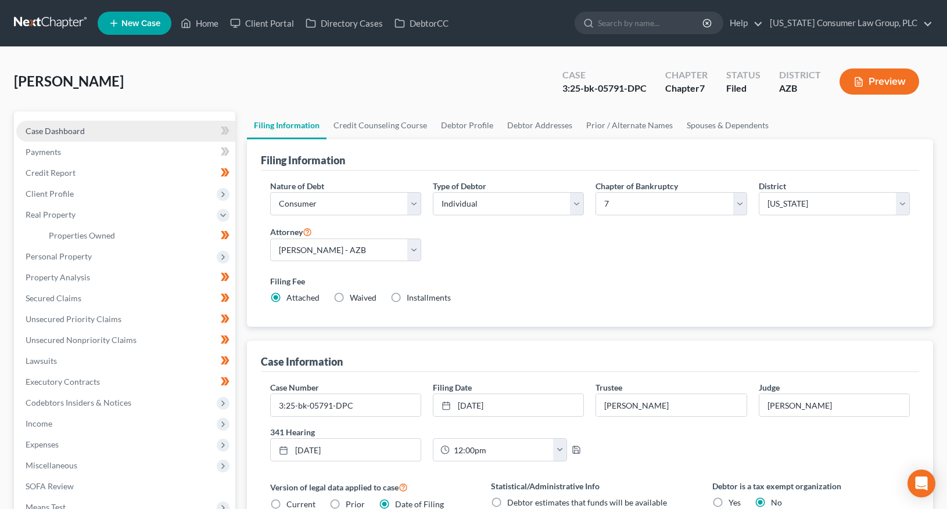
click at [66, 125] on link "Case Dashboard" at bounding box center [125, 131] width 219 height 21
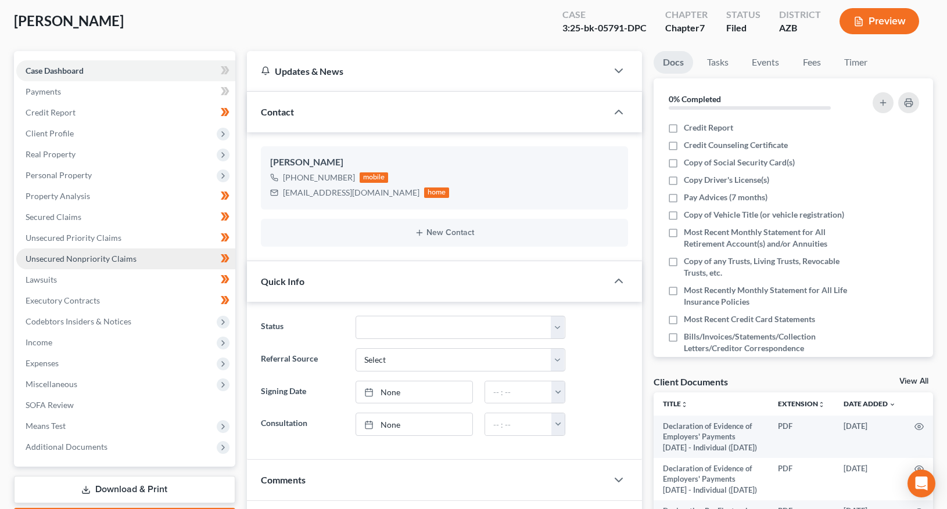
scroll to position [49, 0]
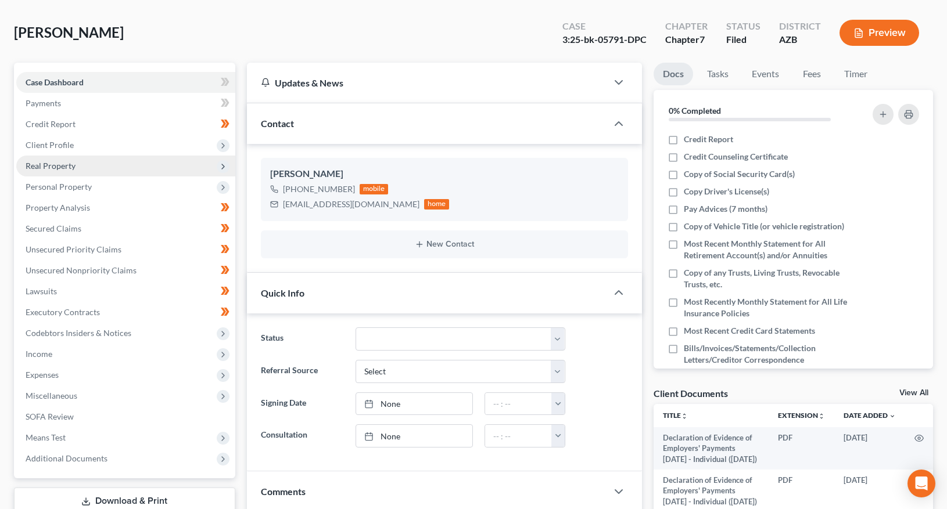
click at [68, 170] on span "Real Property" at bounding box center [51, 166] width 50 height 10
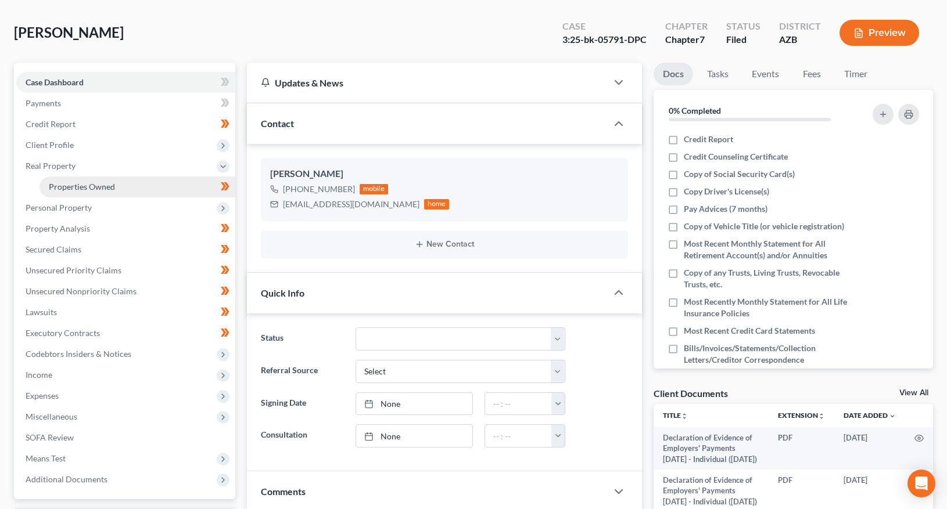
click at [69, 185] on span "Properties Owned" at bounding box center [82, 187] width 66 height 10
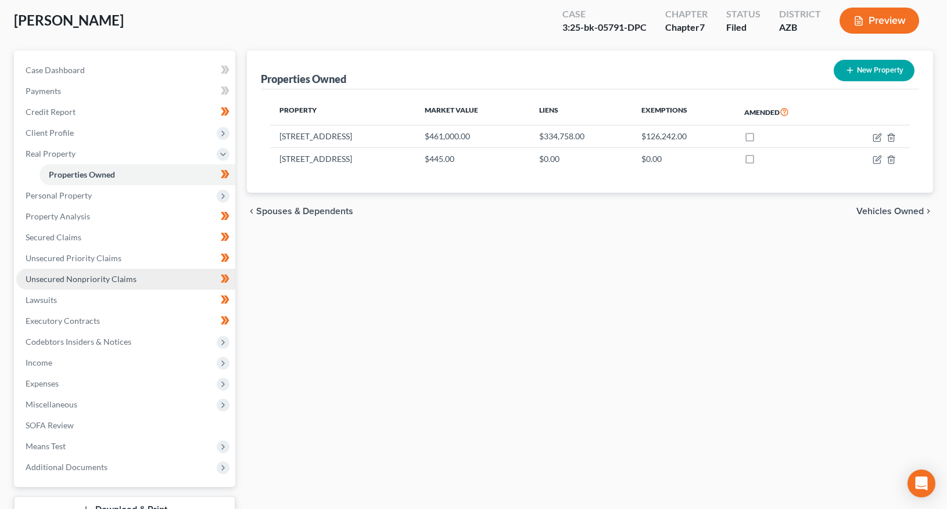
scroll to position [149, 0]
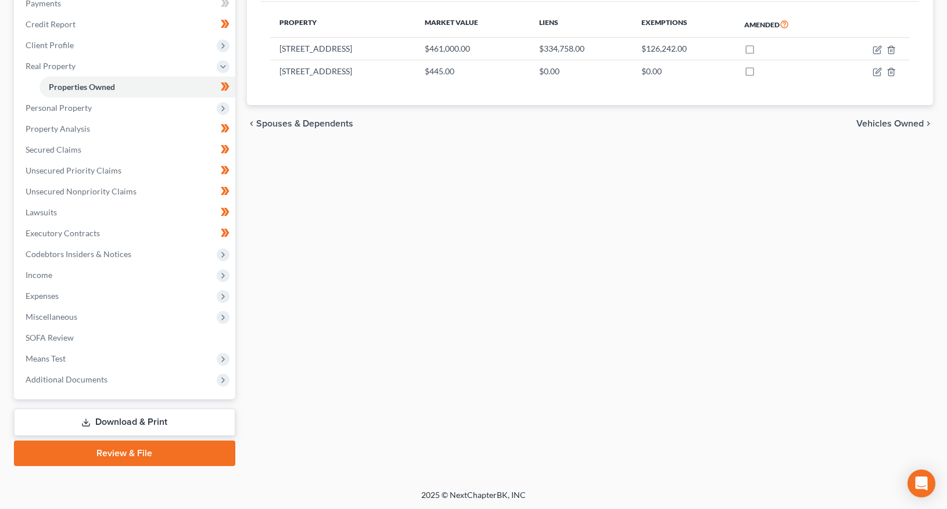
drag, startPoint x: 59, startPoint y: 379, endPoint x: 57, endPoint y: 389, distance: 10.6
click at [59, 379] on span "Additional Documents" at bounding box center [67, 380] width 82 height 10
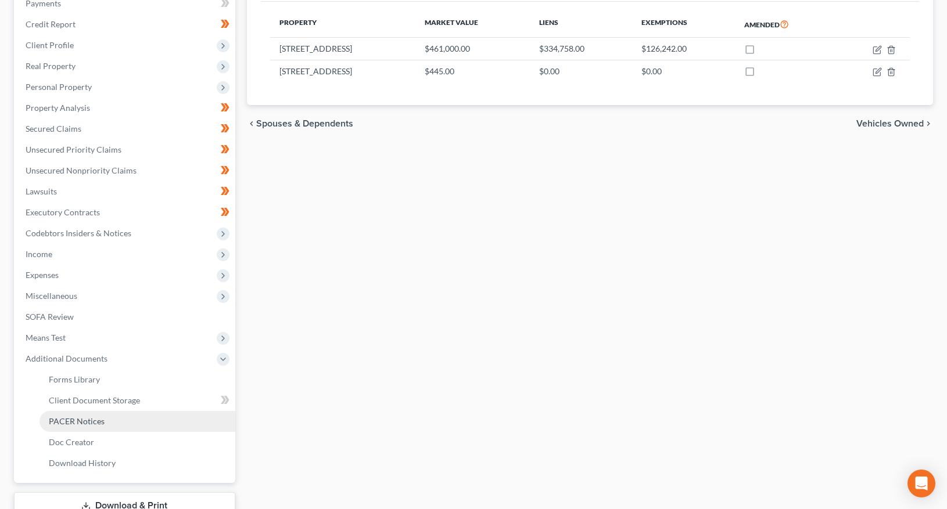
click at [64, 422] on span "PACER Notices" at bounding box center [77, 421] width 56 height 10
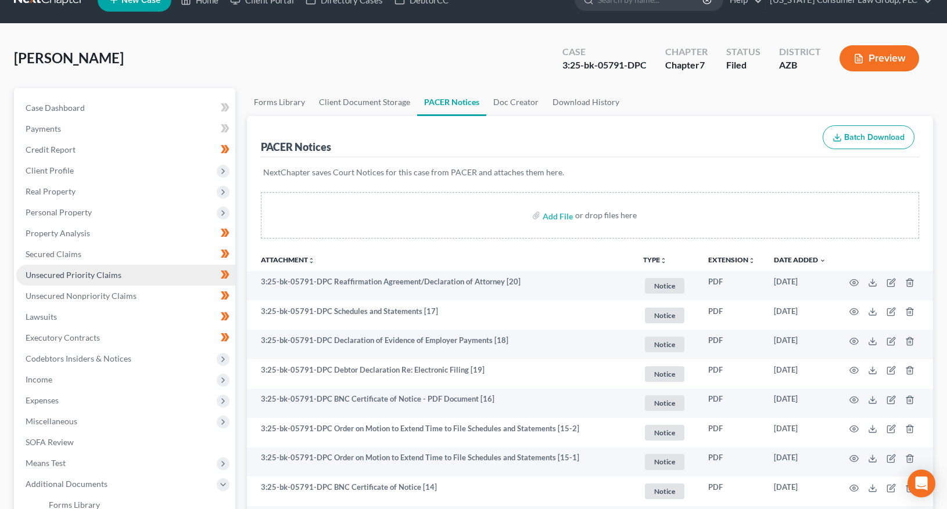
scroll to position [24, 0]
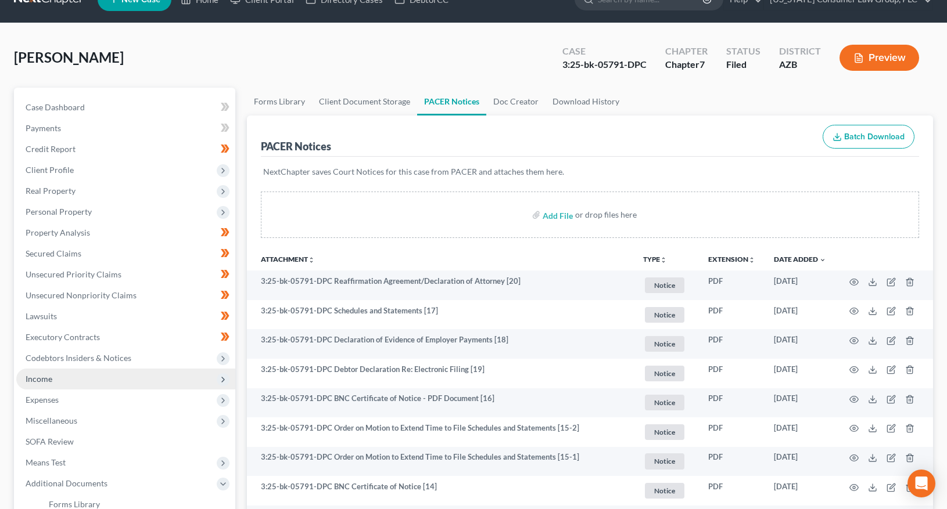
click at [80, 381] on span "Income" at bounding box center [125, 379] width 219 height 21
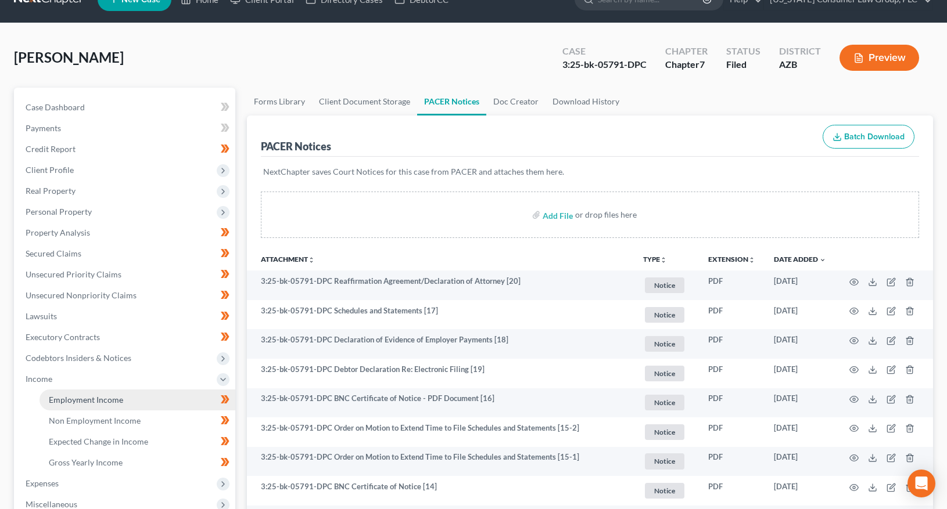
click at [89, 393] on link "Employment Income" at bounding box center [137, 400] width 196 height 21
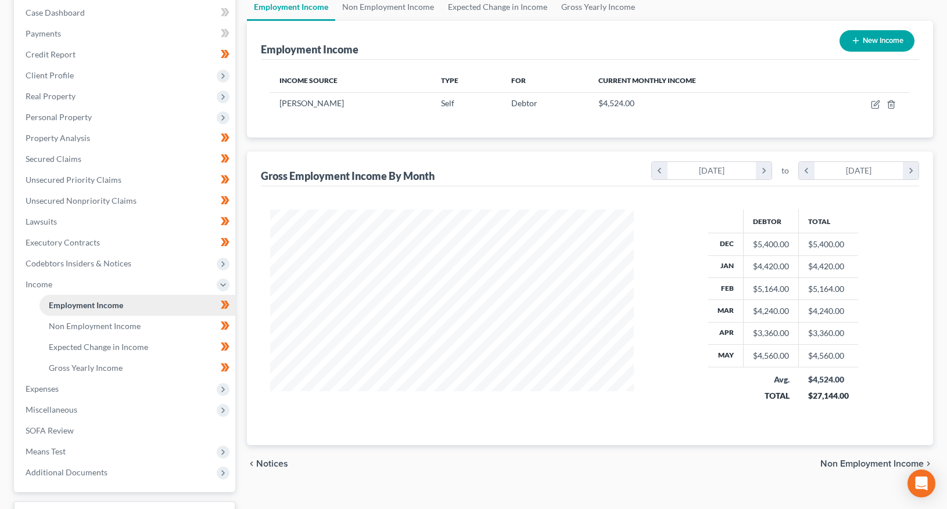
scroll to position [38, 0]
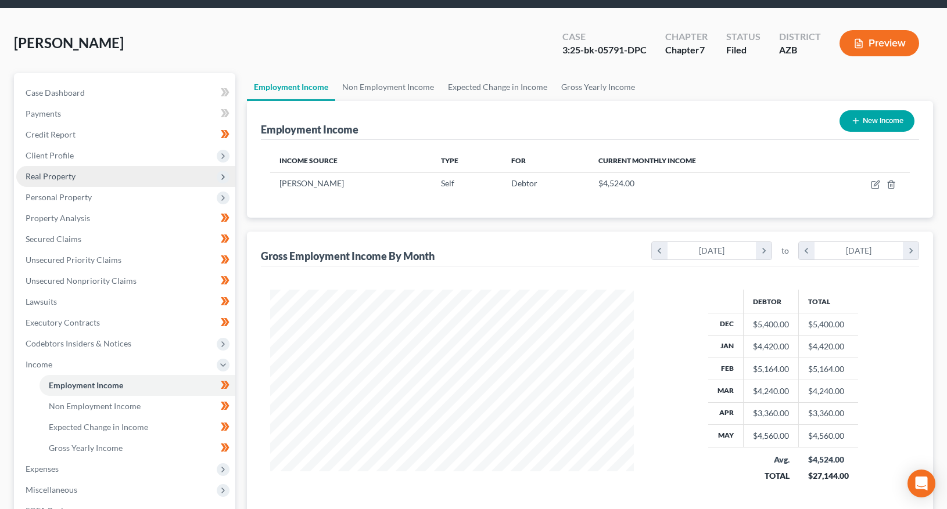
click at [65, 175] on span "Real Property" at bounding box center [51, 176] width 50 height 10
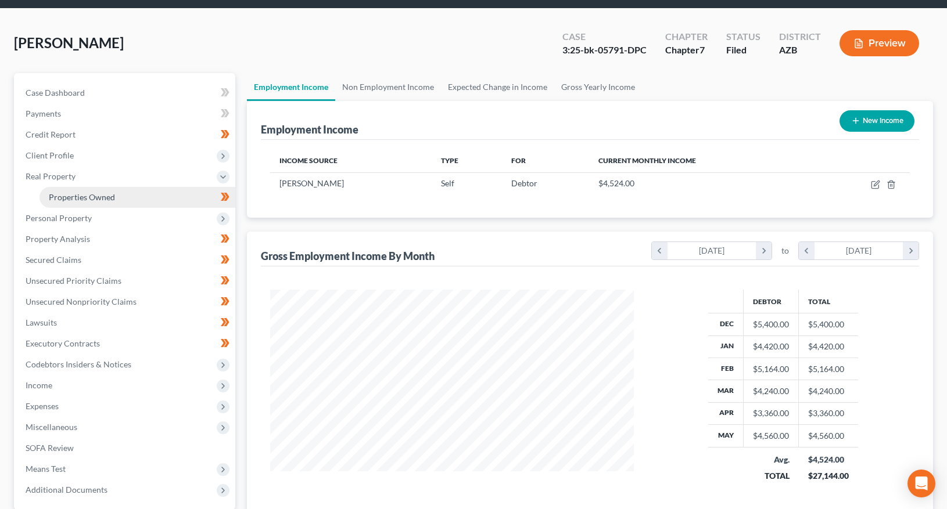
click at [73, 201] on span "Properties Owned" at bounding box center [82, 197] width 66 height 10
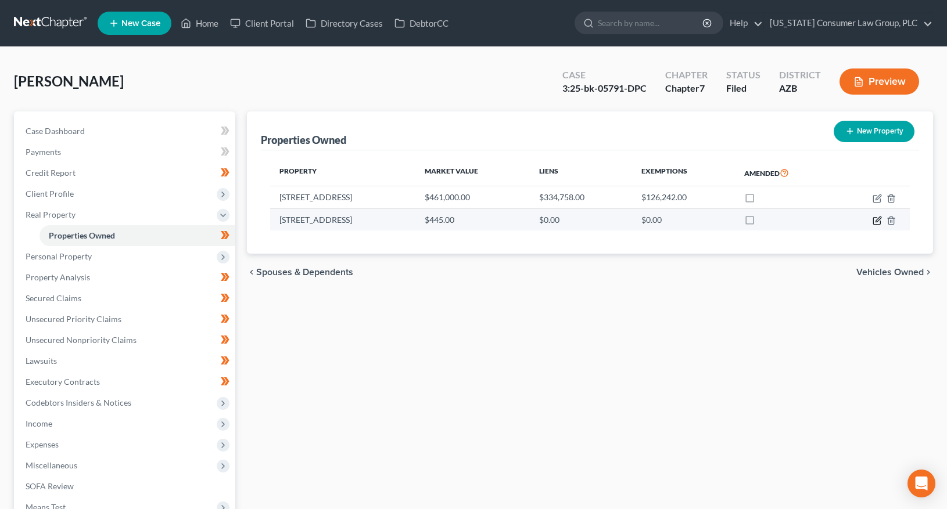
click at [879, 217] on icon "button" at bounding box center [877, 219] width 5 height 5
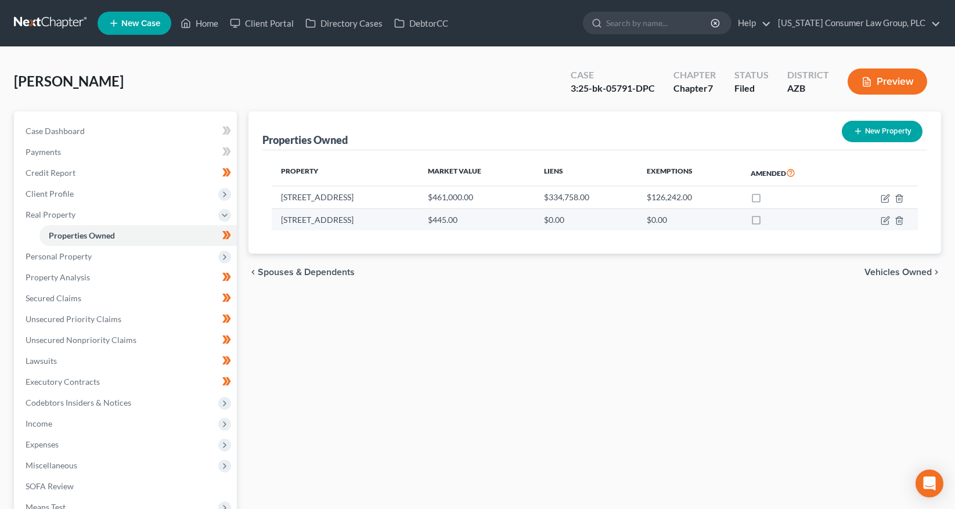
select select "2"
select select "0"
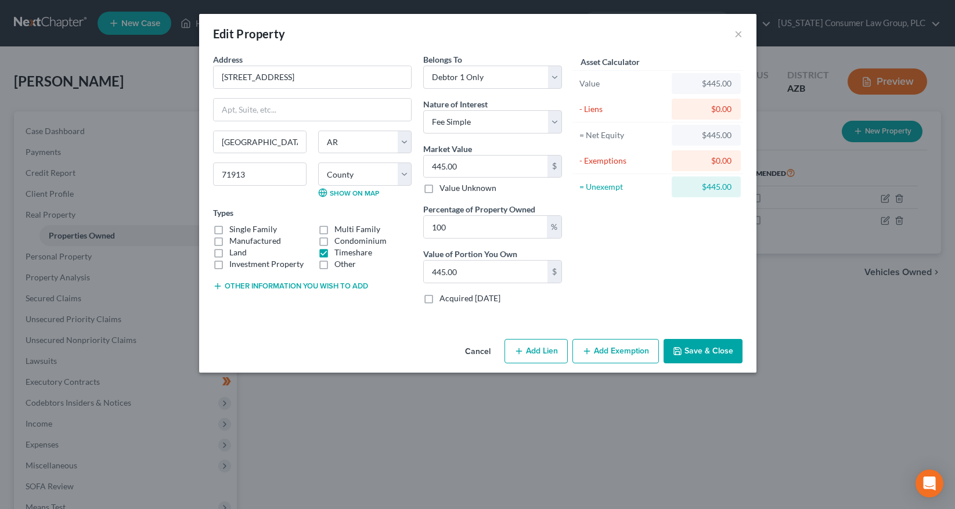
click at [705, 353] on button "Save & Close" at bounding box center [703, 351] width 79 height 24
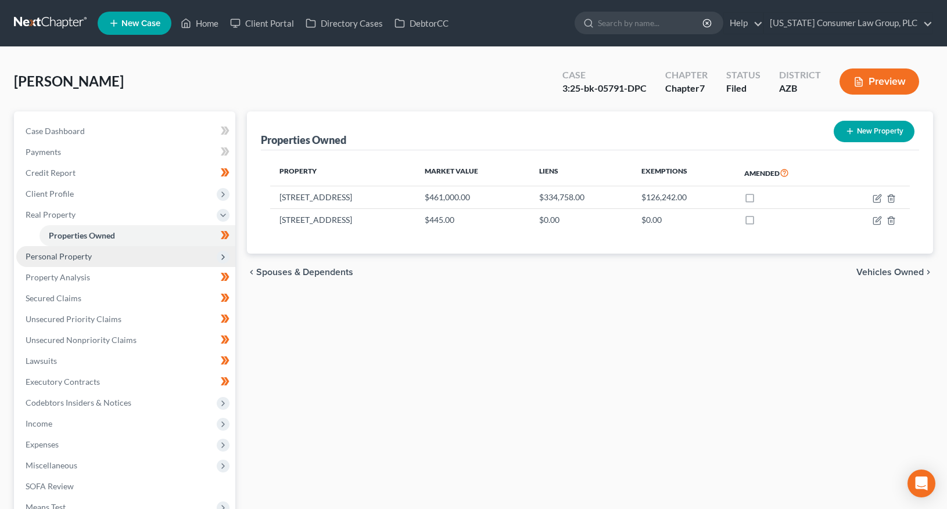
click at [71, 256] on span "Personal Property" at bounding box center [59, 256] width 66 height 10
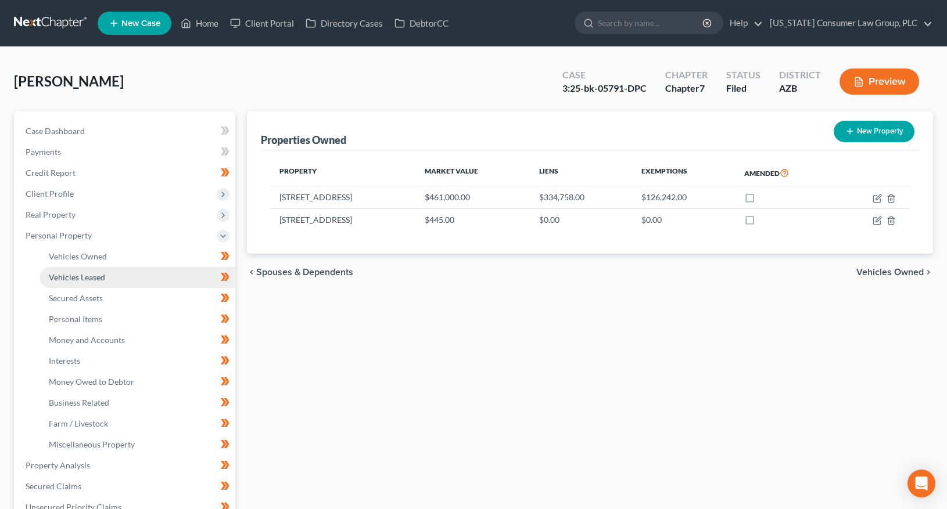
click at [72, 272] on span "Vehicles Leased" at bounding box center [77, 277] width 56 height 10
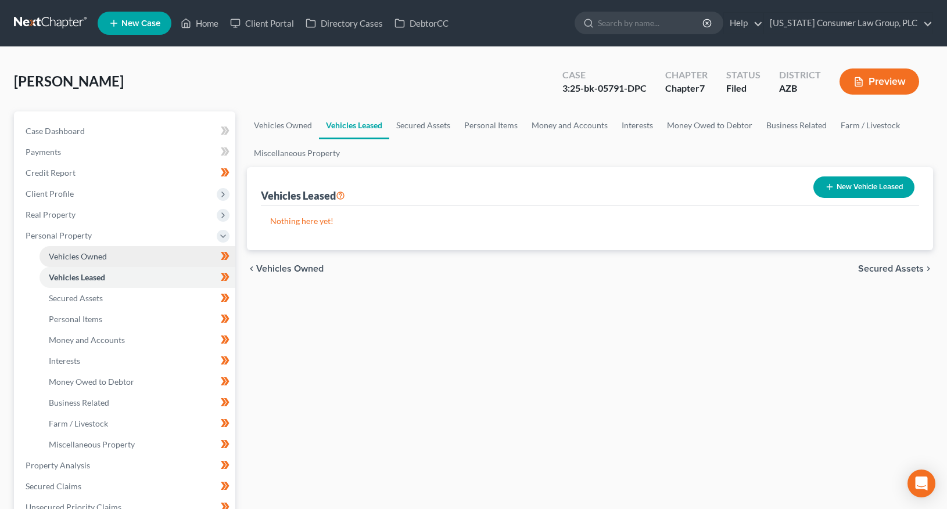
click at [74, 257] on span "Vehicles Owned" at bounding box center [78, 256] width 58 height 10
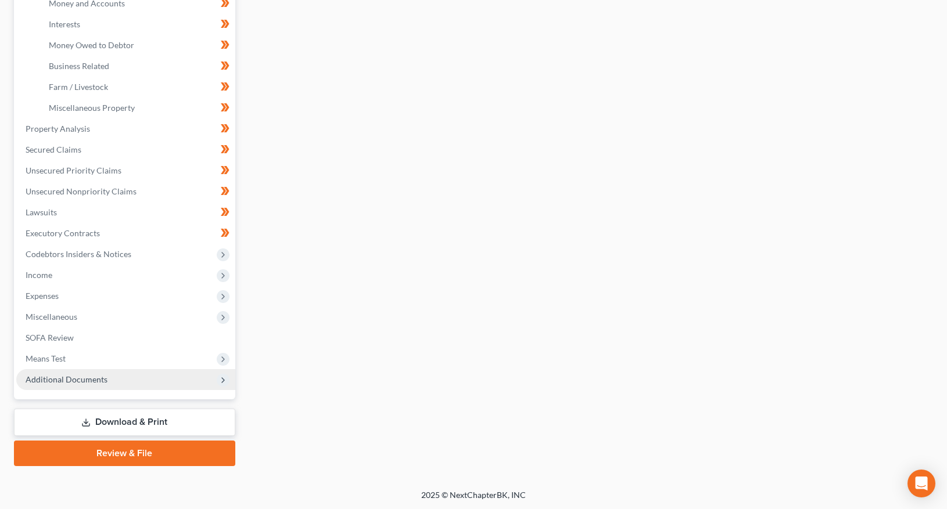
click at [55, 379] on span "Additional Documents" at bounding box center [67, 380] width 82 height 10
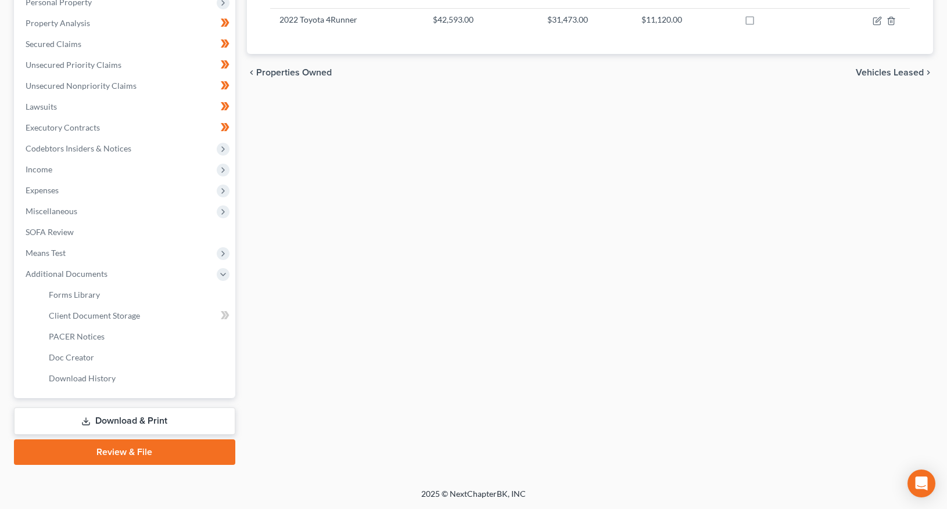
scroll to position [232, 0]
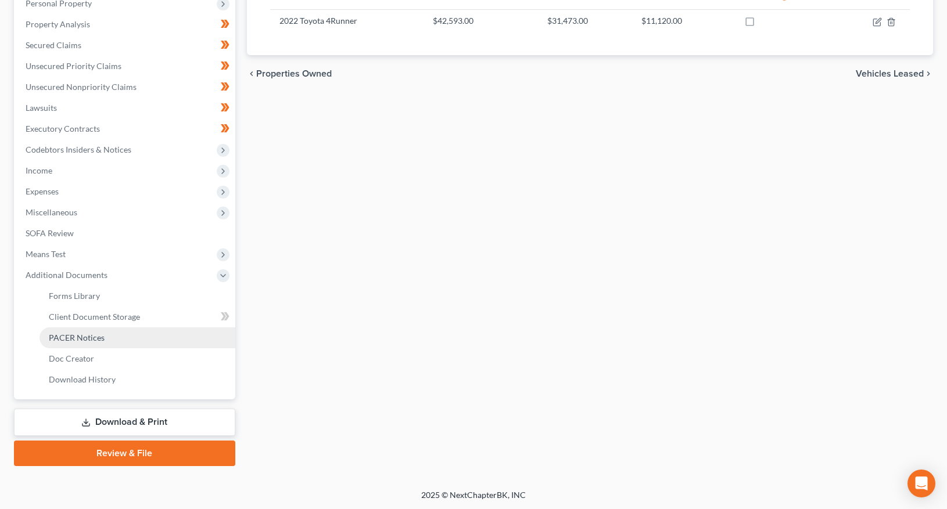
click at [83, 339] on span "PACER Notices" at bounding box center [77, 338] width 56 height 10
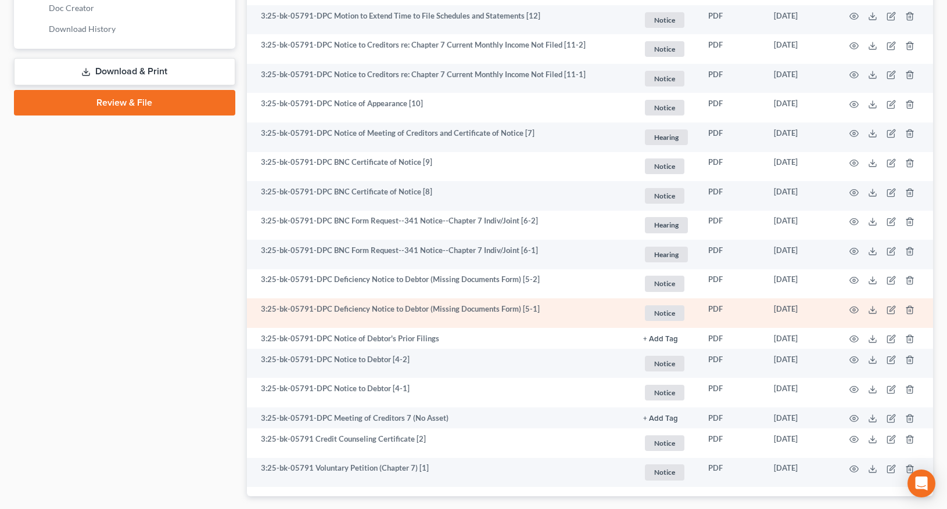
scroll to position [478, 0]
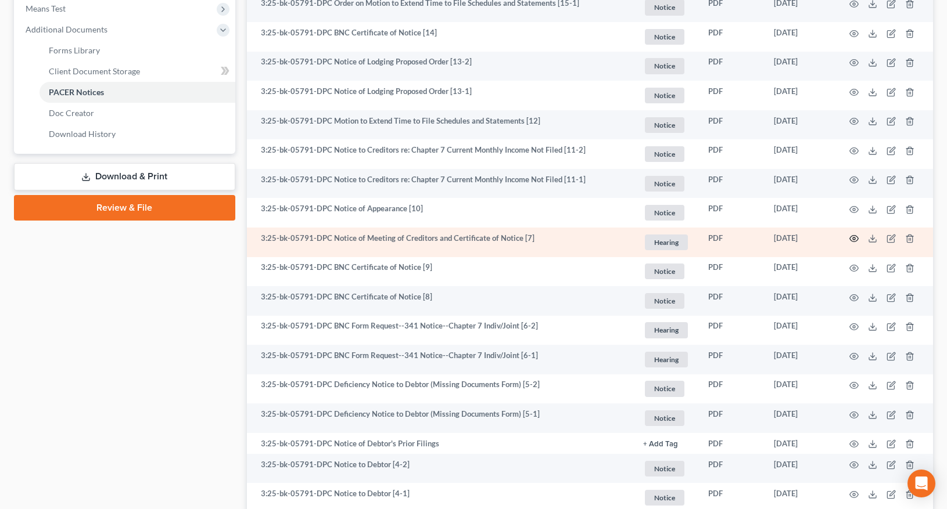
click at [857, 237] on icon "button" at bounding box center [854, 239] width 9 height 6
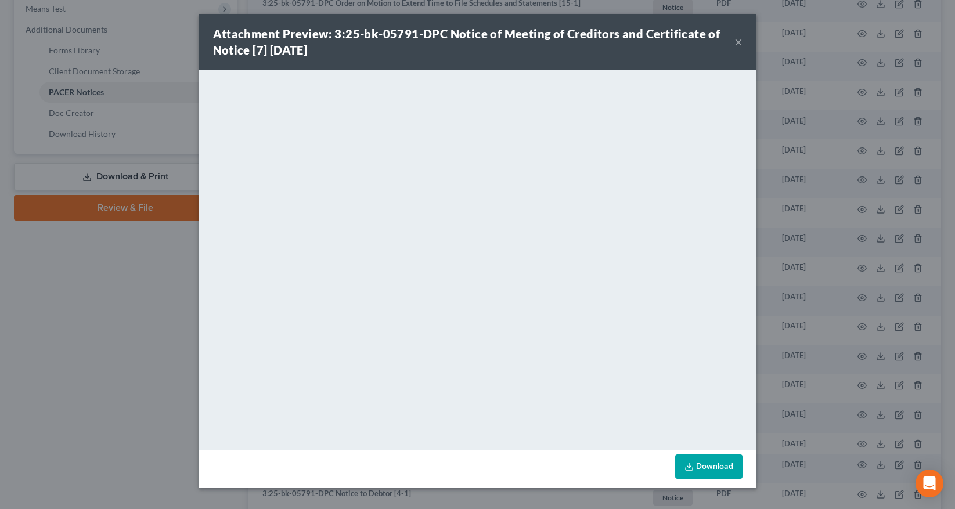
click at [743, 44] on div "Attachment Preview: 3:25-bk-05791-DPC Notice of Meeting of Creditors and Certif…" at bounding box center [477, 42] width 557 height 56
click at [739, 43] on button "×" at bounding box center [739, 42] width 8 height 14
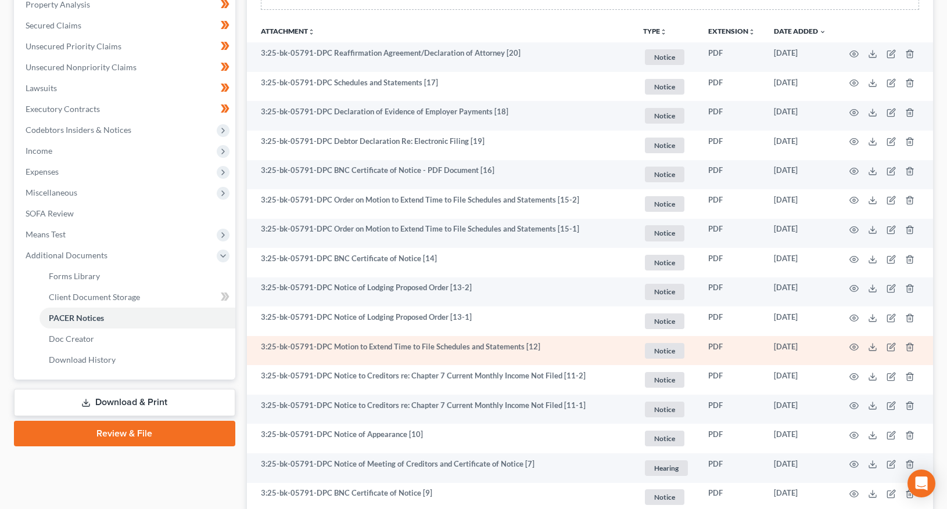
scroll to position [0, 0]
